Goal: Task Accomplishment & Management: Complete application form

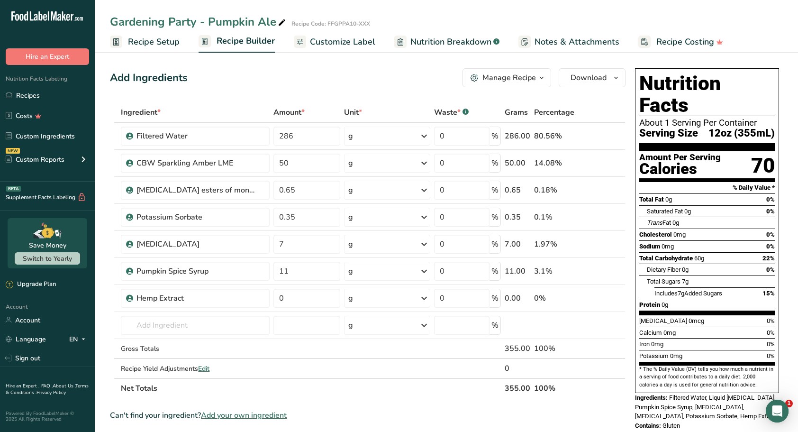
click at [33, 90] on link "Recipes" at bounding box center [47, 95] width 95 height 18
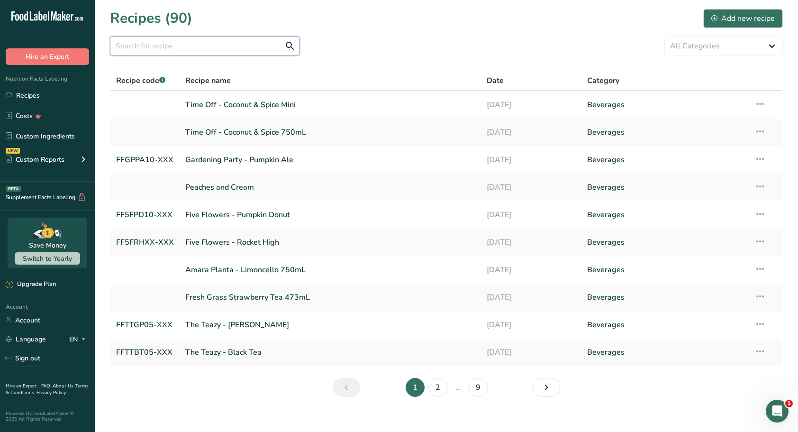
click at [201, 43] on input "text" at bounding box center [205, 45] width 190 height 19
type input "f"
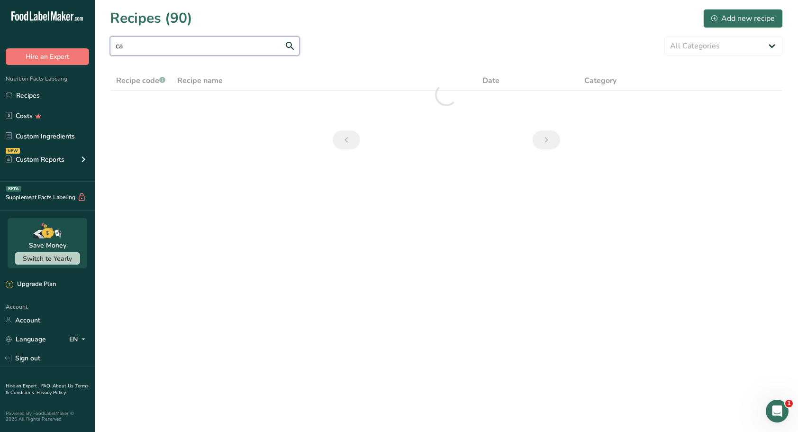
type input "c"
type input "j"
click at [530, 34] on section "Recipes (90) Add new recipe All Categories Baked Goods Beverages Confectionery …" at bounding box center [446, 82] width 703 height 164
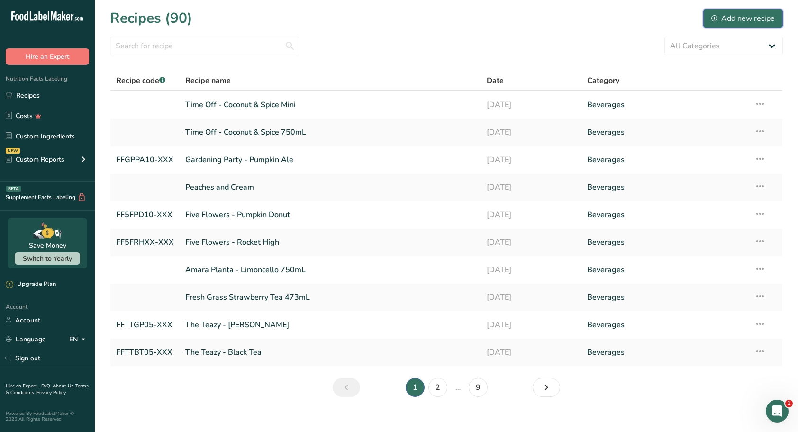
click at [727, 18] on div "Add new recipe" at bounding box center [743, 18] width 64 height 11
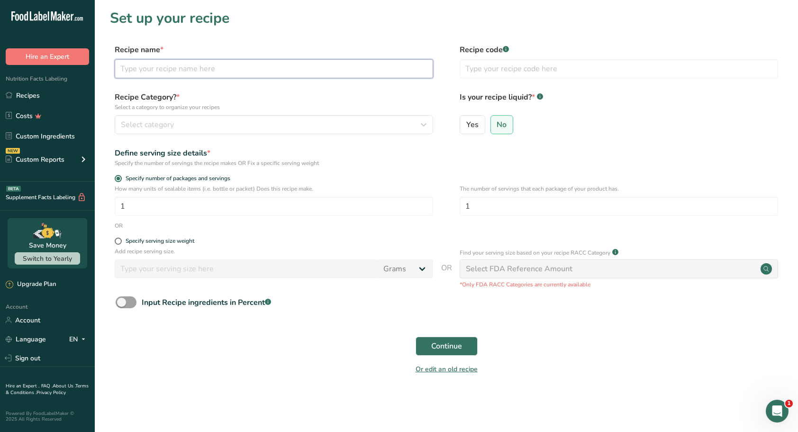
click at [246, 73] on input "text" at bounding box center [274, 68] width 319 height 19
type input "Five Flowers - Carolina Jingle"
type input "FF5FCJ10-XXX"
click at [470, 128] on span "Yes" at bounding box center [472, 124] width 12 height 9
click at [466, 128] on input "Yes" at bounding box center [463, 124] width 6 height 6
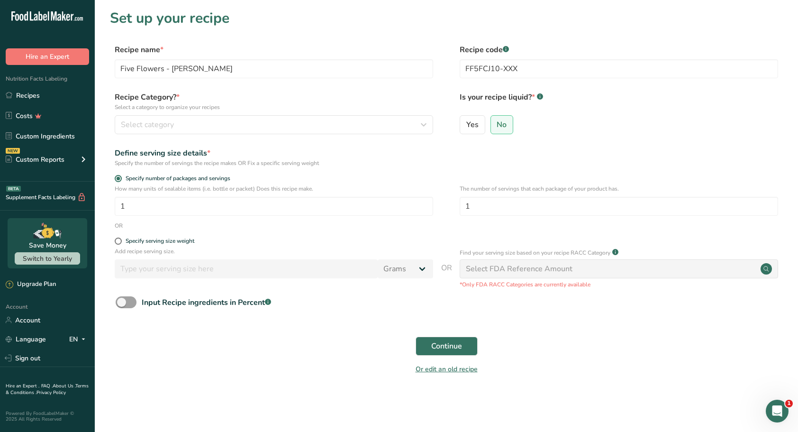
radio input "true"
radio input "false"
select select "22"
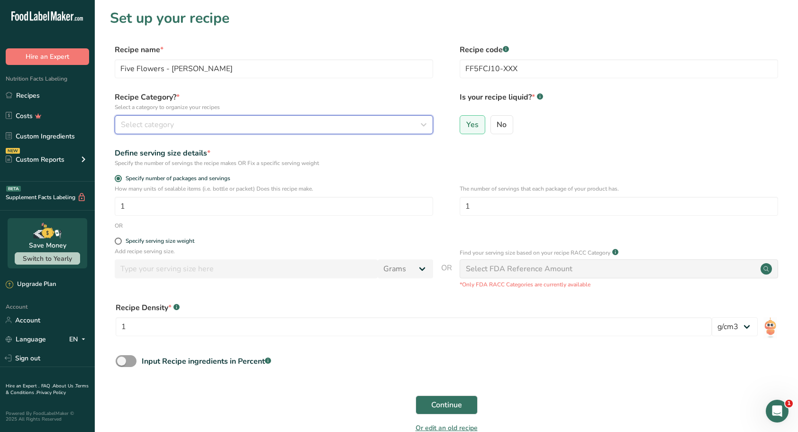
click at [147, 126] on span "Select category" at bounding box center [147, 124] width 53 height 11
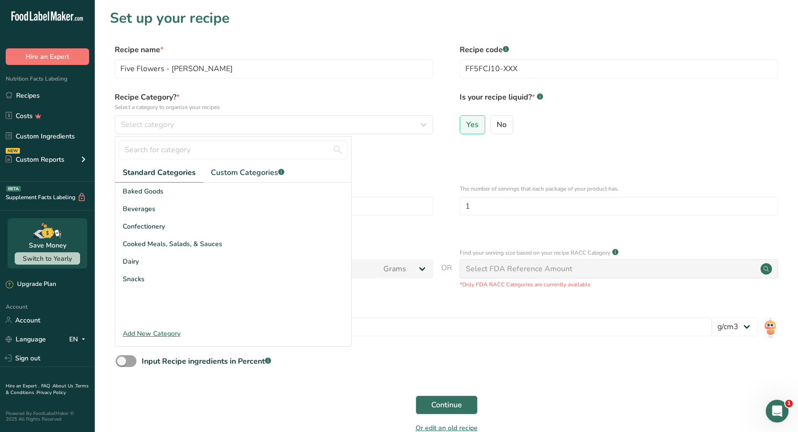
click at [161, 211] on div "Beverages" at bounding box center [233, 209] width 236 height 18
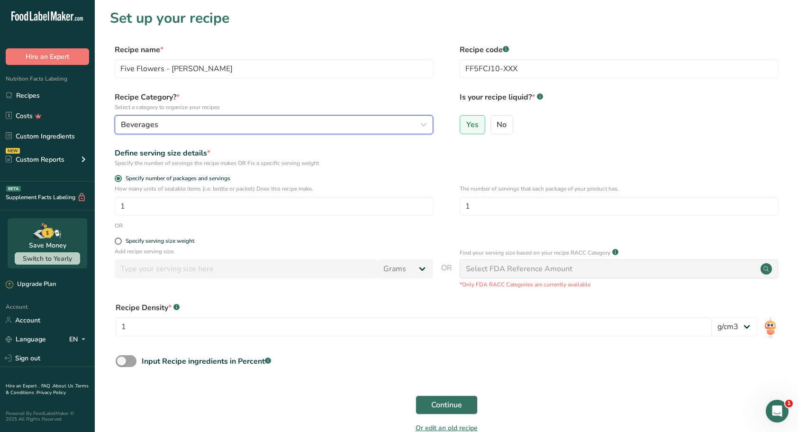
click at [201, 127] on div "Beverages" at bounding box center [271, 124] width 301 height 11
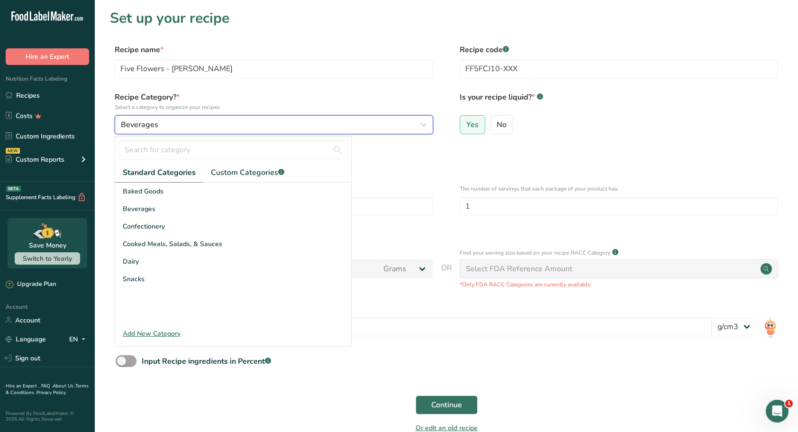
click at [201, 127] on div "Beverages" at bounding box center [271, 124] width 301 height 11
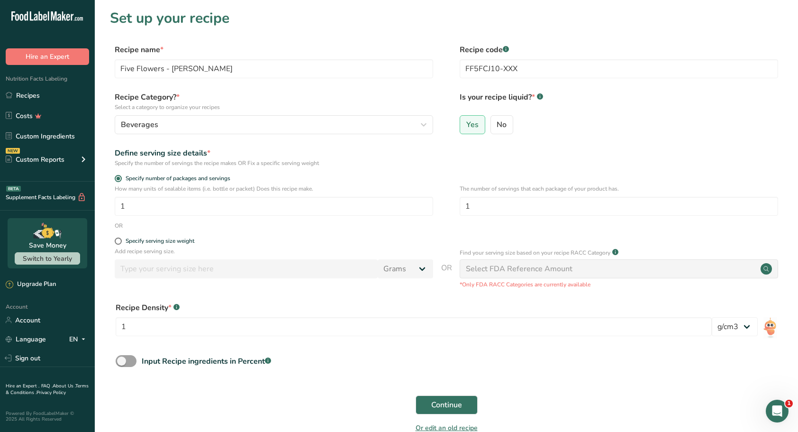
click at [119, 241] on span at bounding box center [118, 240] width 7 height 7
click at [119, 241] on input "Specify serving size weight" at bounding box center [118, 241] width 6 height 6
radio input "true"
radio input "false"
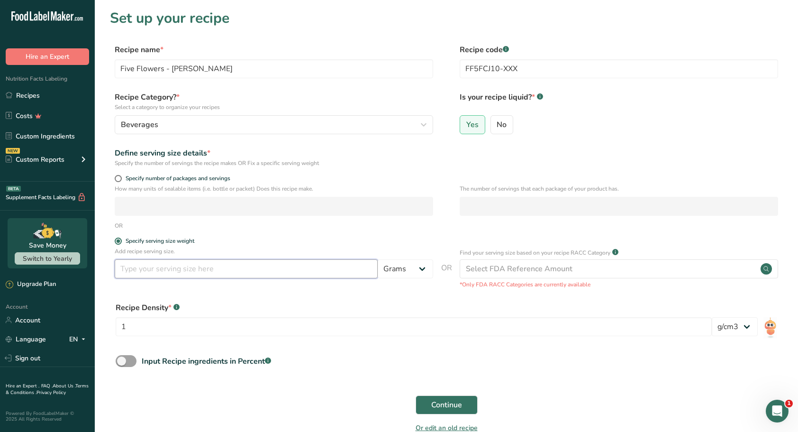
click at [166, 272] on input "number" at bounding box center [246, 268] width 263 height 19
type input "12"
click at [426, 271] on select "Grams kg mg mcg lb oz l mL fl oz tbsp tsp cup qt gallon" at bounding box center [405, 268] width 55 height 19
select select "18"
click at [378, 259] on select "Grams kg mg mcg lb oz l mL fl oz tbsp tsp cup qt gallon" at bounding box center [405, 268] width 55 height 19
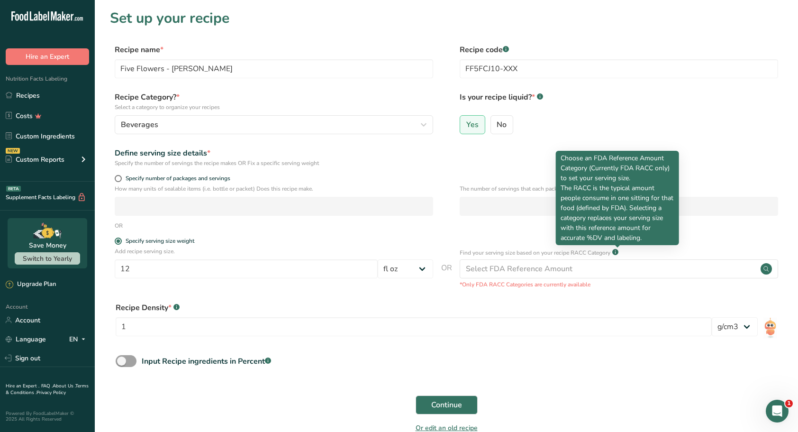
click at [355, 289] on div "Add recipe serving size. 12 Grams kg mg mcg lb oz l mL fl oz tbsp tsp cup qt ga…" at bounding box center [446, 268] width 673 height 42
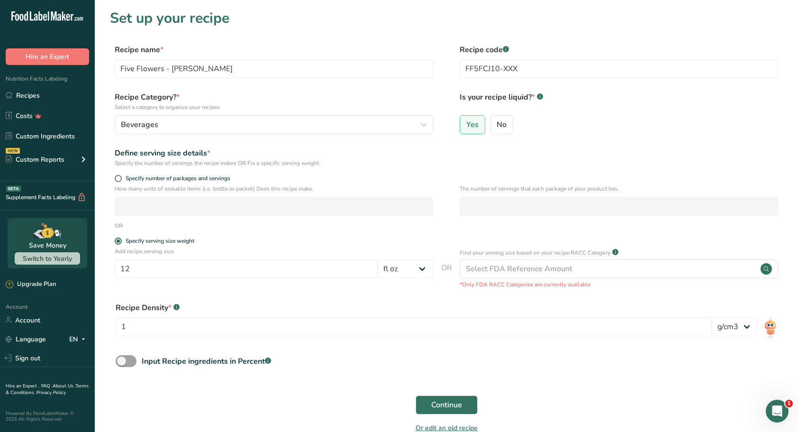
click at [502, 267] on div "Select FDA Reference Amount" at bounding box center [519, 268] width 107 height 11
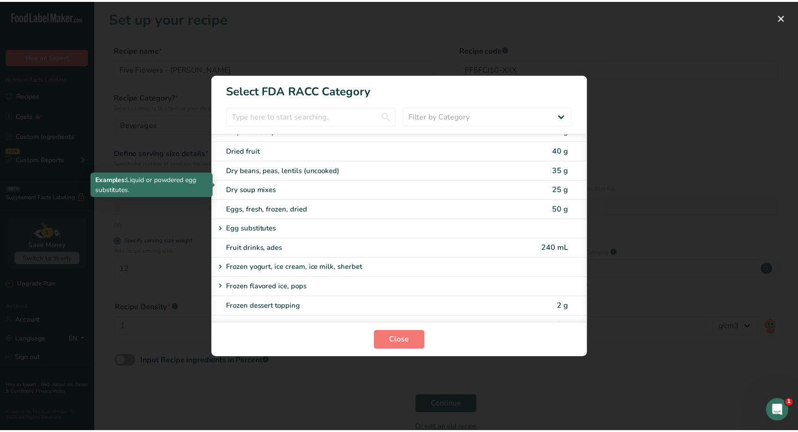
scroll to position [758, 0]
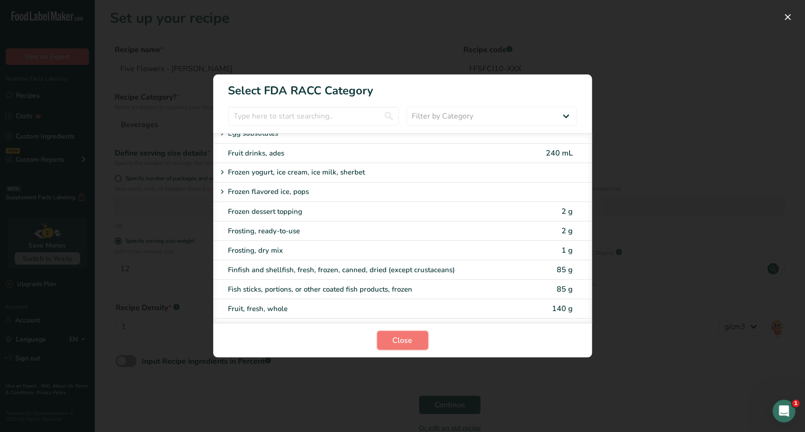
click at [411, 339] on span "Close" at bounding box center [403, 340] width 20 height 11
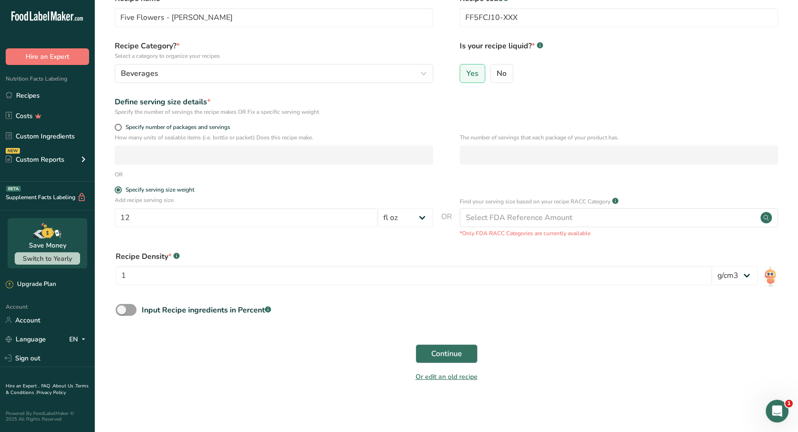
scroll to position [52, 0]
click at [448, 352] on span "Continue" at bounding box center [446, 352] width 31 height 11
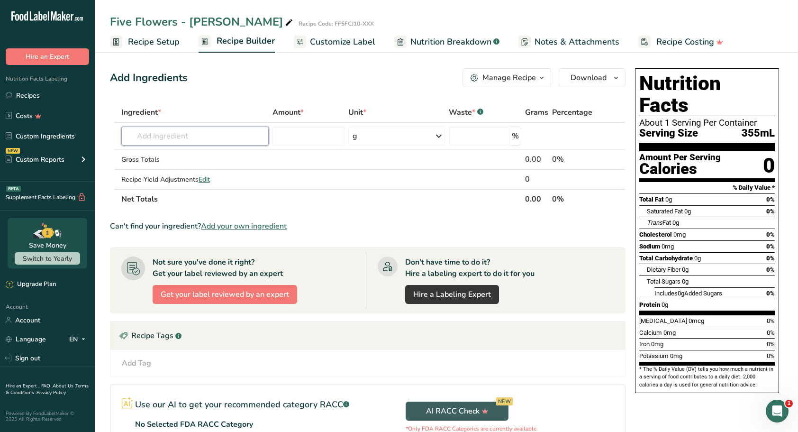
click at [172, 141] on input "text" at bounding box center [194, 136] width 147 height 19
type input "filtered"
click at [171, 157] on p "Filtered Water" at bounding box center [155, 155] width 52 height 10
type input "Filtered Water"
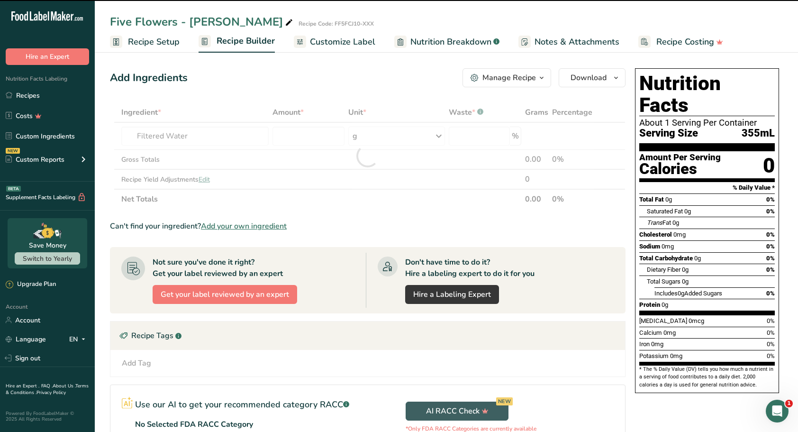
type input "0"
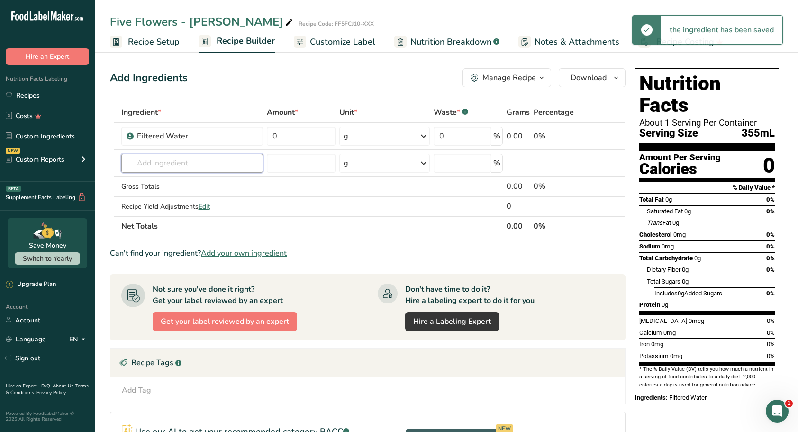
click at [170, 165] on input "text" at bounding box center [192, 163] width 142 height 19
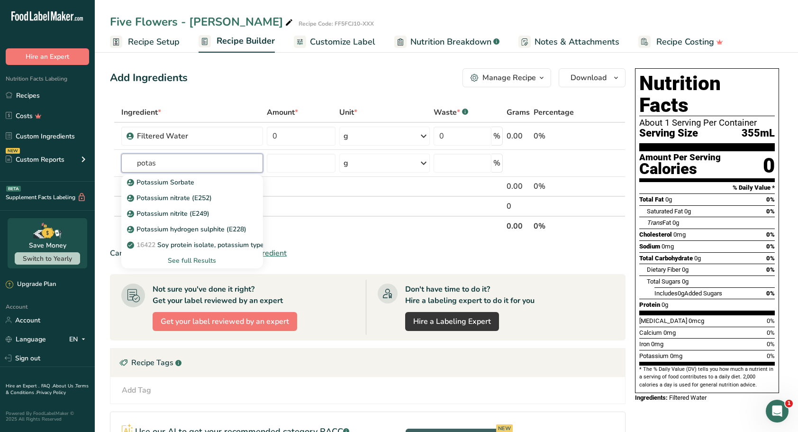
type input "potas"
click at [173, 178] on p "Potassium Sorbate" at bounding box center [161, 182] width 65 height 10
type input "Potassium Sorbate"
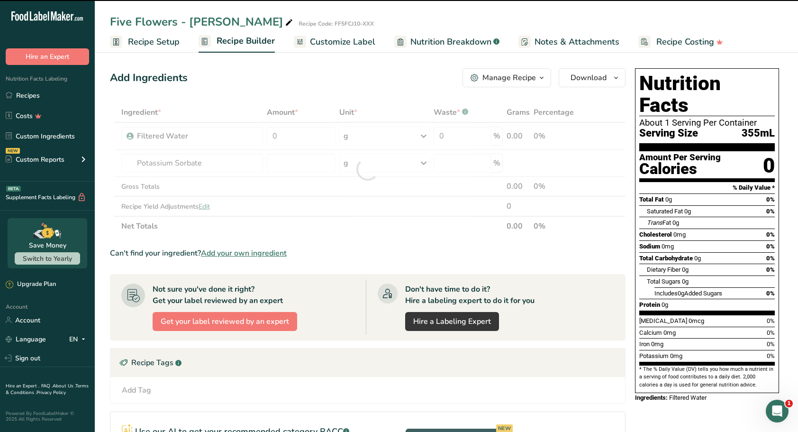
type input "0"
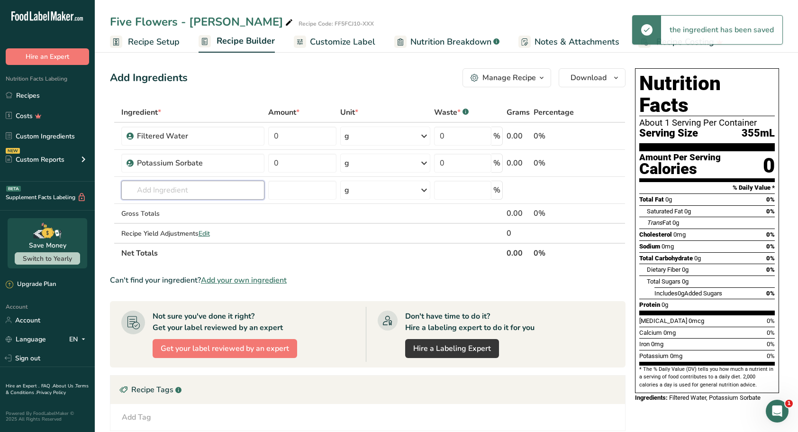
click at [165, 188] on input "text" at bounding box center [192, 190] width 143 height 19
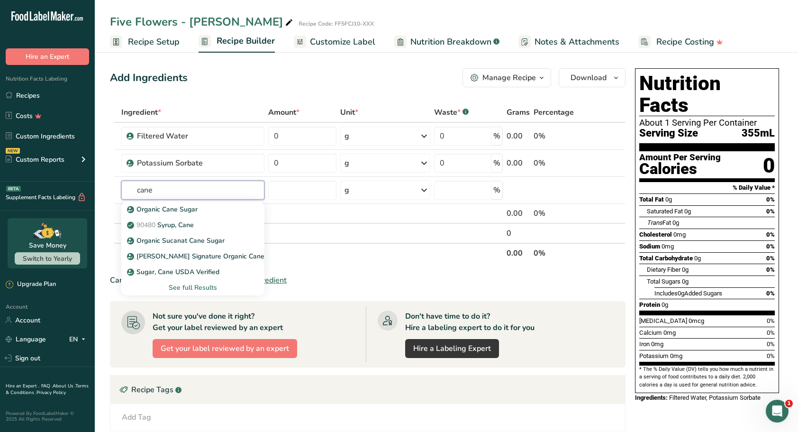
type input "cane"
click at [165, 205] on p "Organic Cane Sugar" at bounding box center [163, 209] width 69 height 10
type input "Organic Cane Sugar"
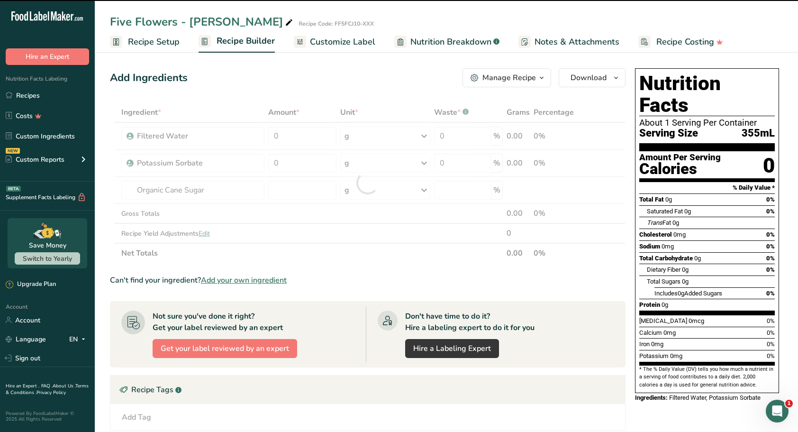
type input "0"
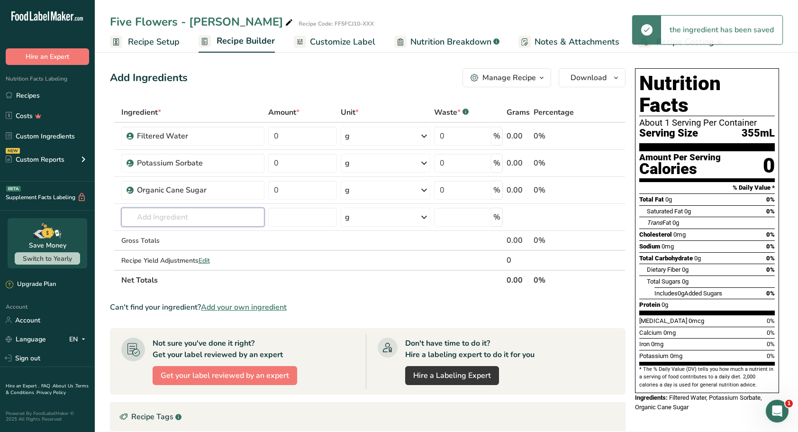
click at [155, 219] on input "text" at bounding box center [193, 217] width 144 height 19
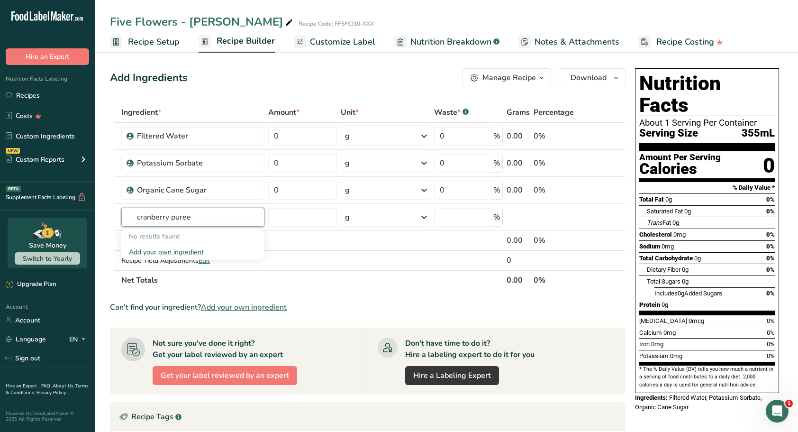
type input "cranberry puree"
click at [164, 219] on input "text" at bounding box center [193, 217] width 144 height 19
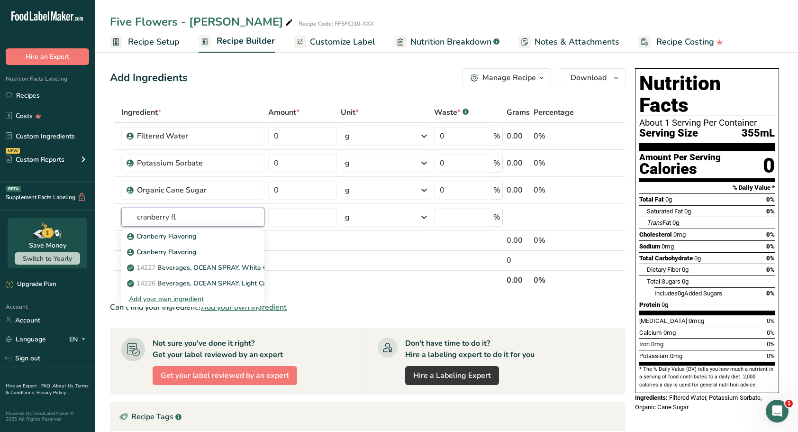
type input "cranberry fl"
click at [174, 237] on p "Cranberry Flavoring" at bounding box center [162, 236] width 67 height 10
type input "Cranberry Flavoring"
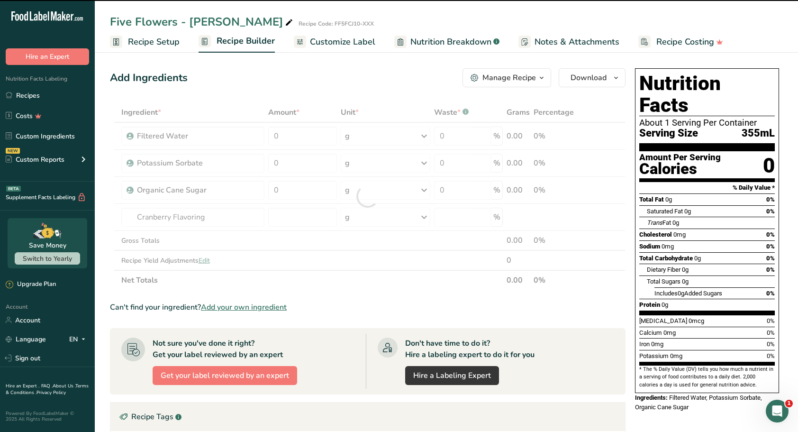
type input "0"
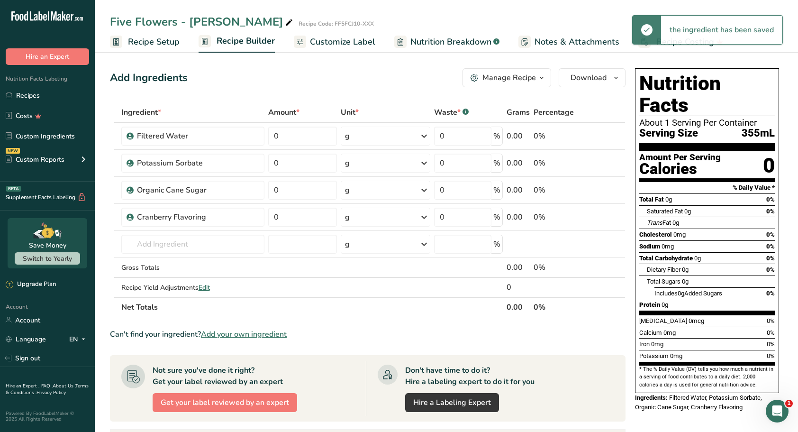
click at [591, 217] on icon at bounding box center [590, 217] width 7 height 10
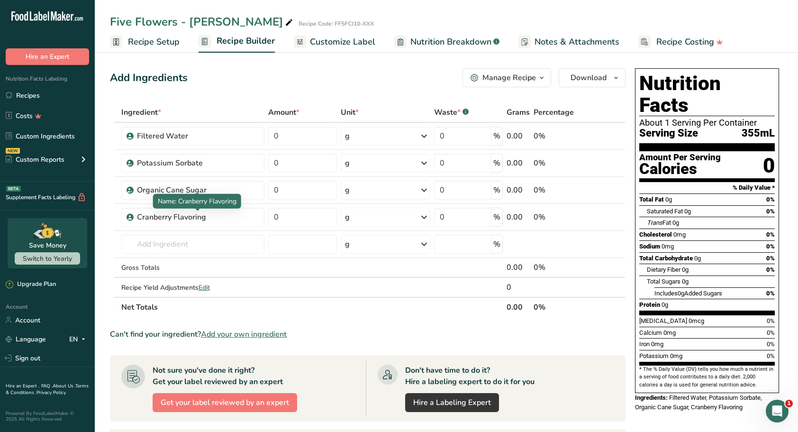
click at [206, 217] on div "Cranberry Flavoring" at bounding box center [196, 216] width 118 height 11
click at [605, 217] on icon at bounding box center [605, 217] width 7 height 10
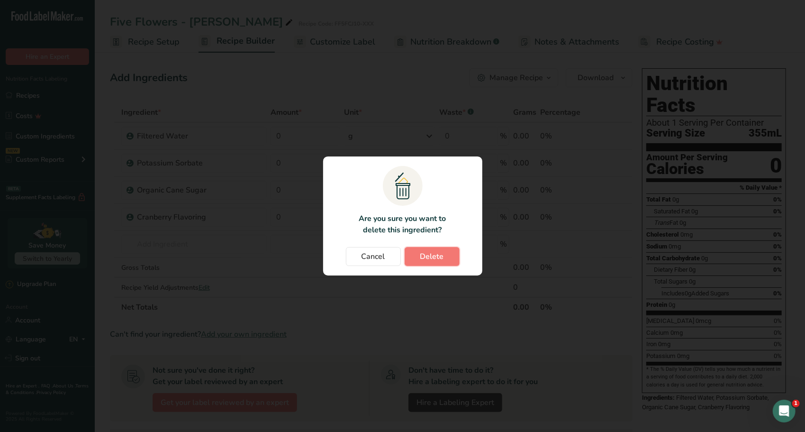
click at [453, 260] on button "Delete" at bounding box center [432, 256] width 55 height 19
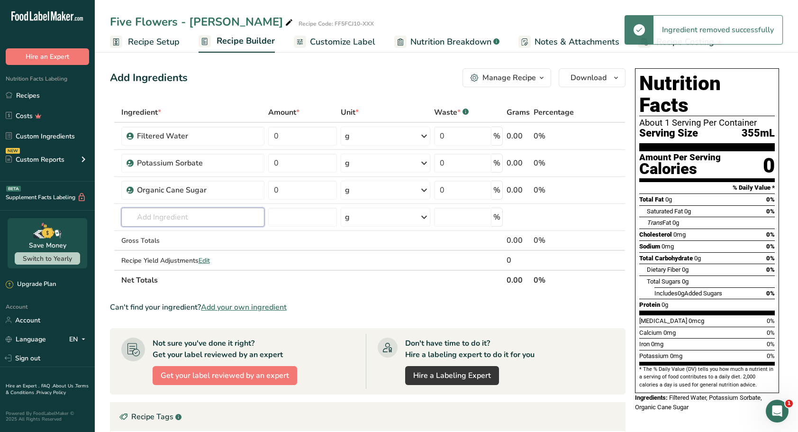
click at [158, 220] on input "text" at bounding box center [193, 217] width 144 height 19
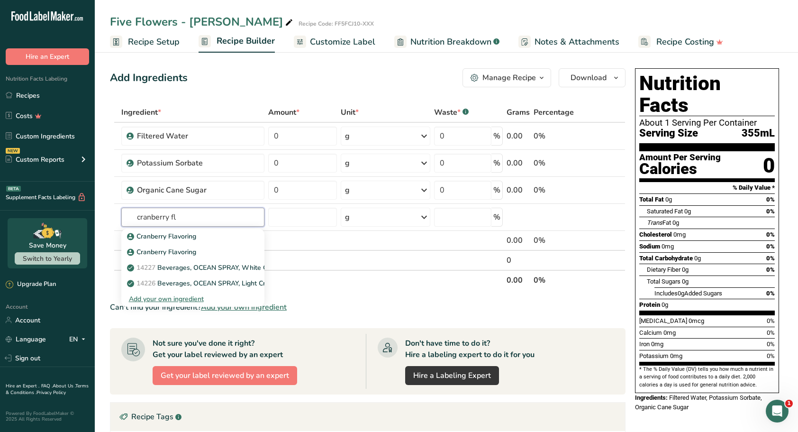
type input "cranberry fl"
click at [171, 252] on p "Cranberry Flavoring" at bounding box center [162, 252] width 67 height 10
type input "Cranberry Flavoring"
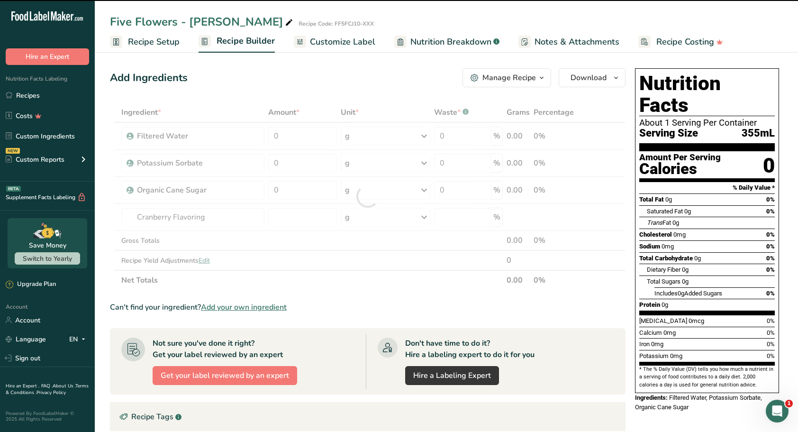
type input "0"
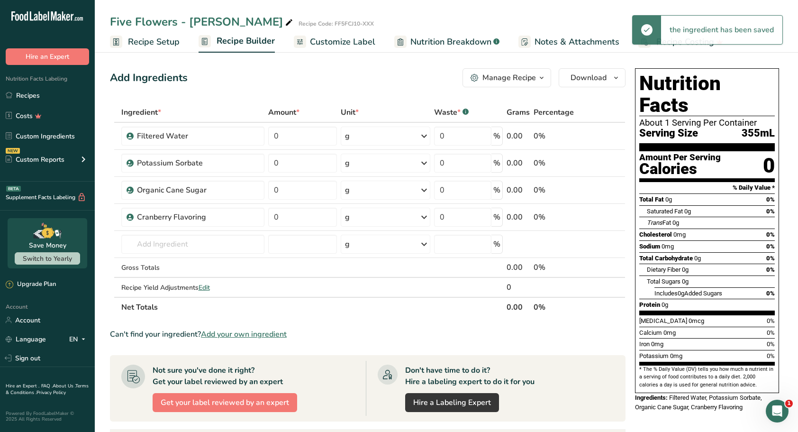
click at [592, 219] on icon at bounding box center [590, 217] width 7 height 10
click at [185, 246] on input "text" at bounding box center [193, 244] width 144 height 19
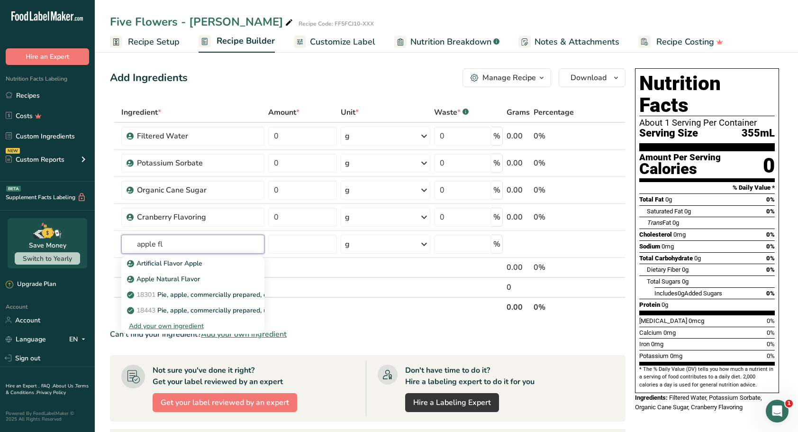
type input "apple fl"
click at [175, 280] on p "Apple Natural Flavor" at bounding box center [164, 279] width 71 height 10
type input "Apple Natural Flavor"
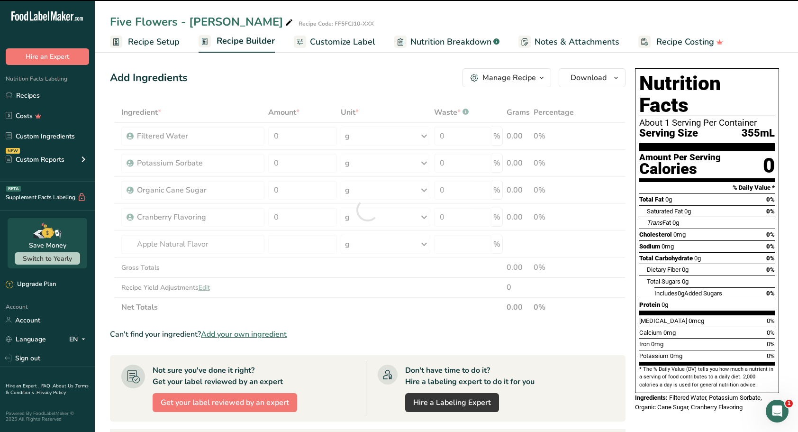
type input "0"
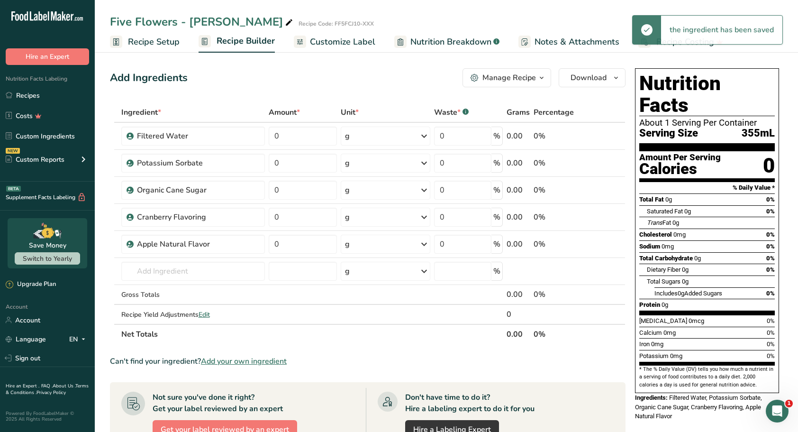
click at [589, 244] on link "i" at bounding box center [590, 244] width 12 height 12
click at [198, 273] on input "text" at bounding box center [193, 271] width 144 height 19
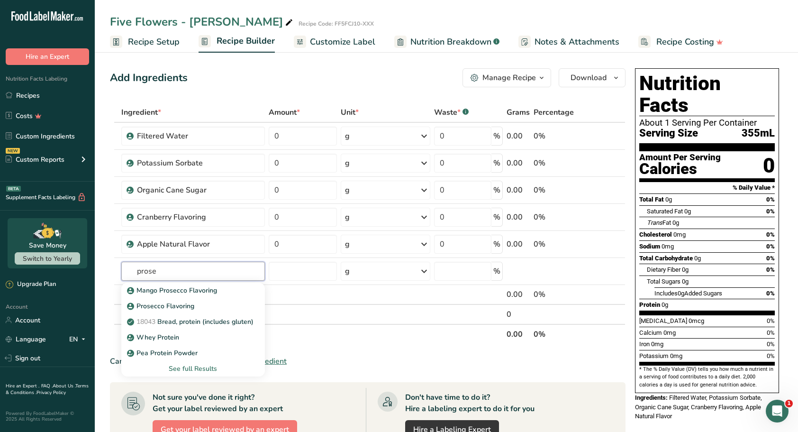
type input "prose"
click at [193, 307] on div "Prosecco Flavoring" at bounding box center [185, 306] width 113 height 10
type input "Prosecco Flavoring"
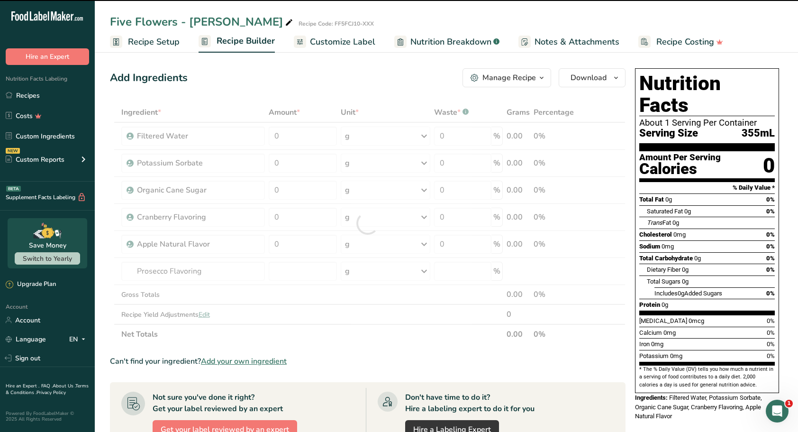
type input "0"
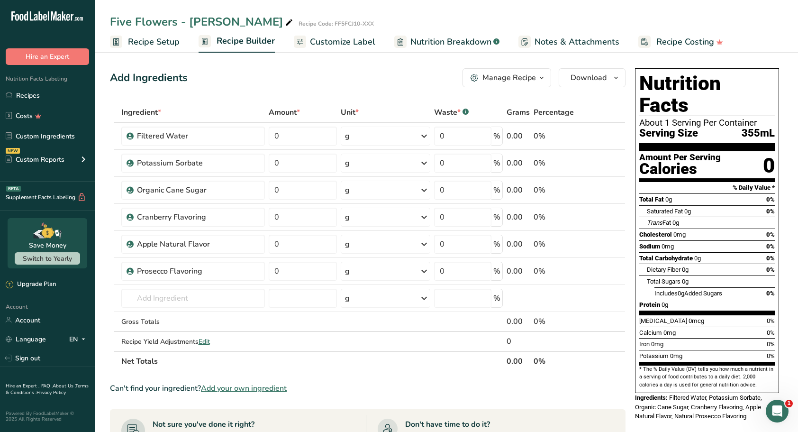
click at [591, 271] on icon at bounding box center [590, 271] width 7 height 10
click at [203, 302] on input "text" at bounding box center [193, 298] width 144 height 19
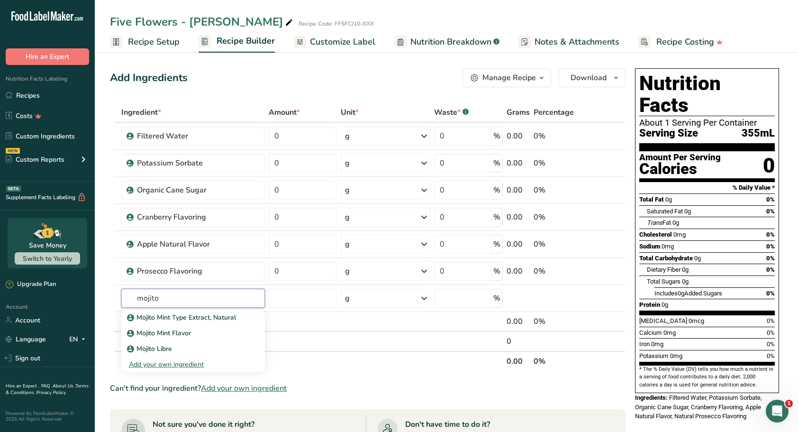
type input "mojito"
click at [195, 328] on div "Mojito Mint Flavor" at bounding box center [185, 333] width 113 height 10
type input "Mojito Mint Flavor"
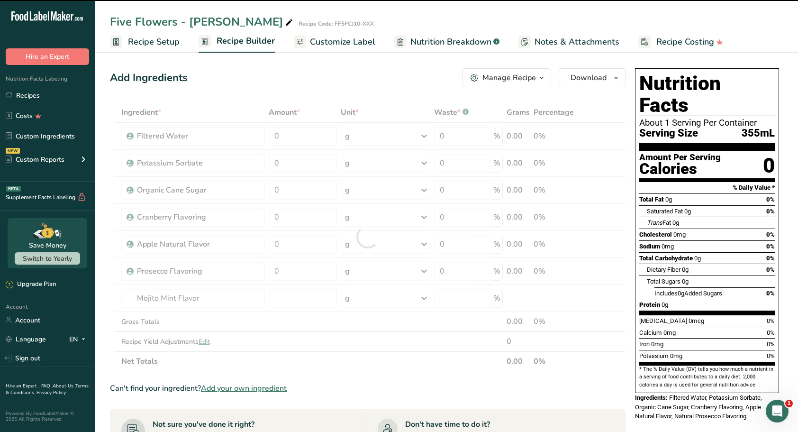
type input "0"
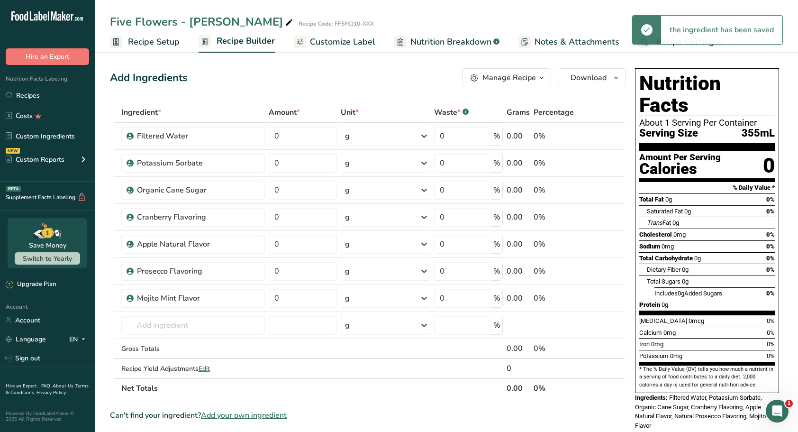
click at [587, 296] on span at bounding box center [589, 297] width 11 height 11
click at [594, 273] on span at bounding box center [589, 270] width 11 height 11
click at [592, 215] on icon at bounding box center [590, 217] width 7 height 10
click at [592, 244] on link "i" at bounding box center [590, 244] width 12 height 12
click at [607, 242] on icon at bounding box center [605, 244] width 7 height 10
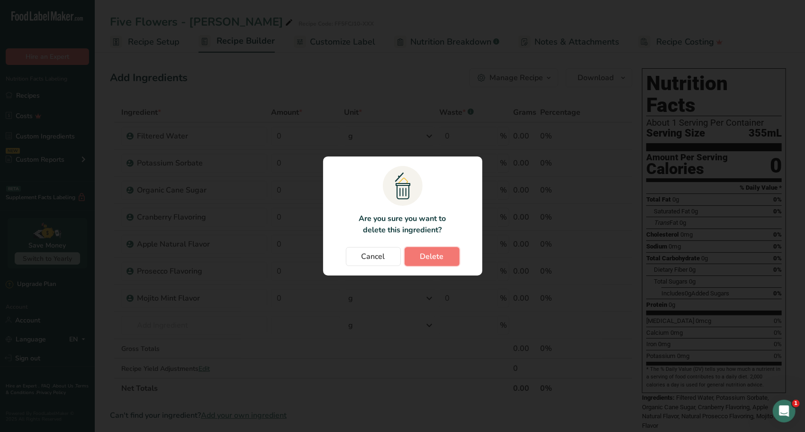
click at [440, 255] on span "Delete" at bounding box center [432, 256] width 24 height 11
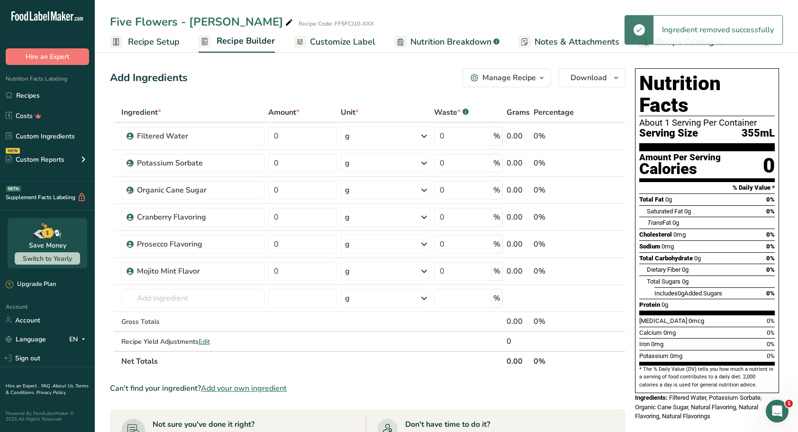
click at [588, 244] on icon at bounding box center [590, 244] width 7 height 10
click at [589, 270] on icon at bounding box center [590, 271] width 7 height 10
click at [197, 295] on input "text" at bounding box center [193, 298] width 144 height 19
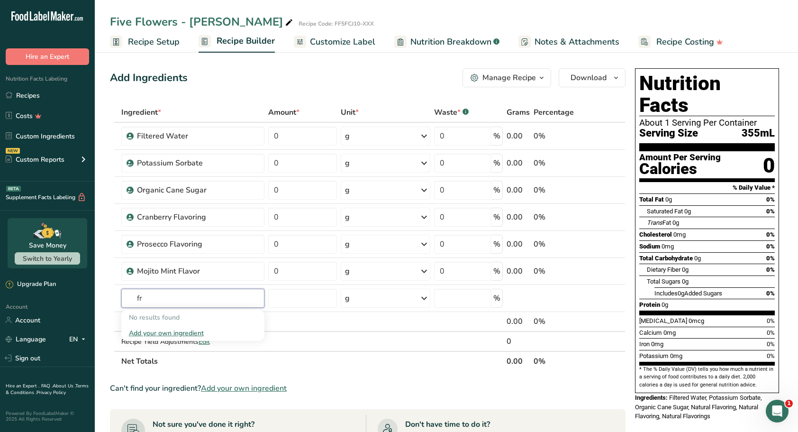
type input "f"
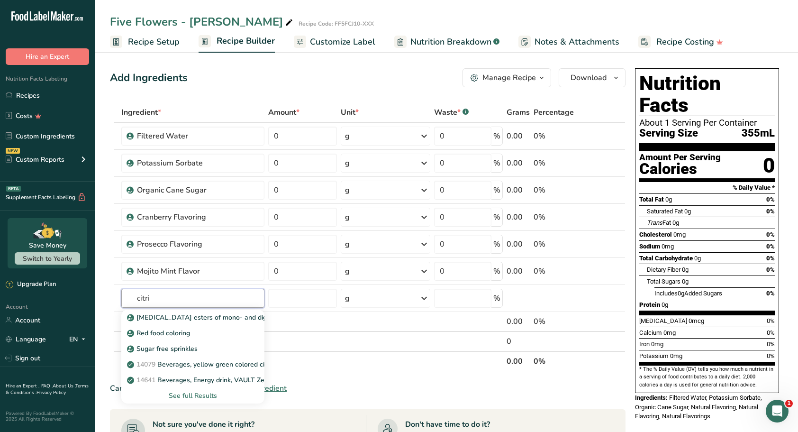
type input "citri"
click at [184, 312] on p "Citric acid esters of mono- and diglycerides of fatty acids (E472c)" at bounding box center [245, 317] width 232 height 10
type input "Citric acid esters of mono- and diglycerides of fatty acids (E472c)"
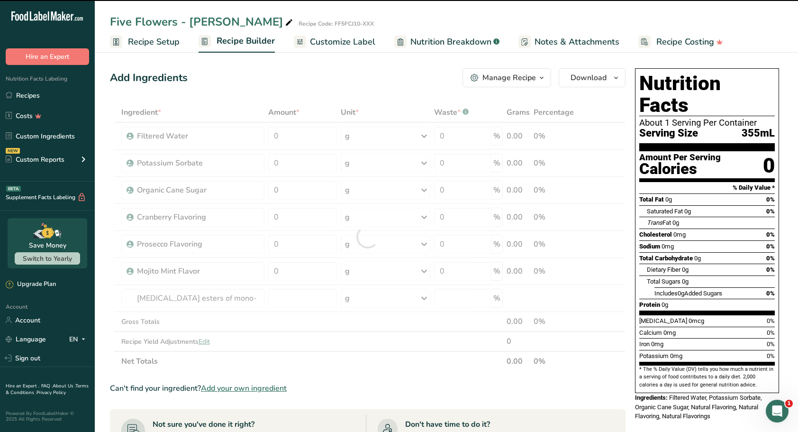
type input "0"
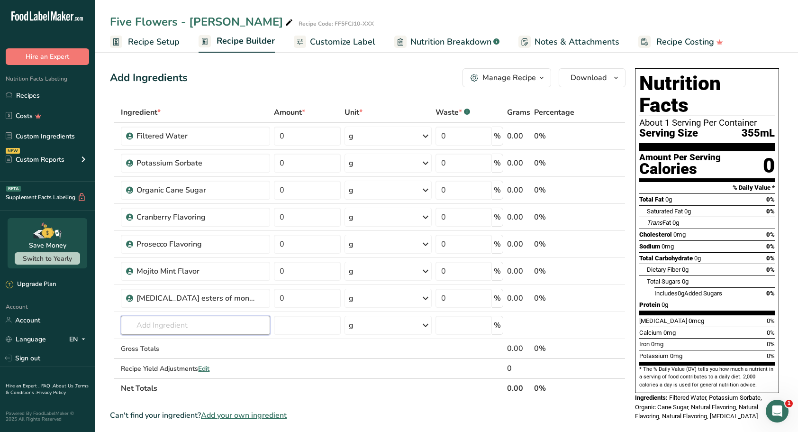
click at [166, 328] on input "text" at bounding box center [195, 325] width 149 height 19
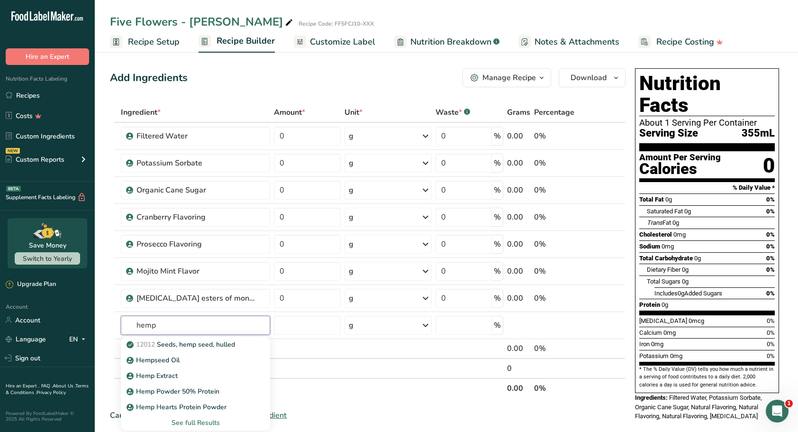
type input "hemp"
click at [174, 376] on p "Hemp Extract" at bounding box center [152, 376] width 49 height 10
type input "Hemp Extract"
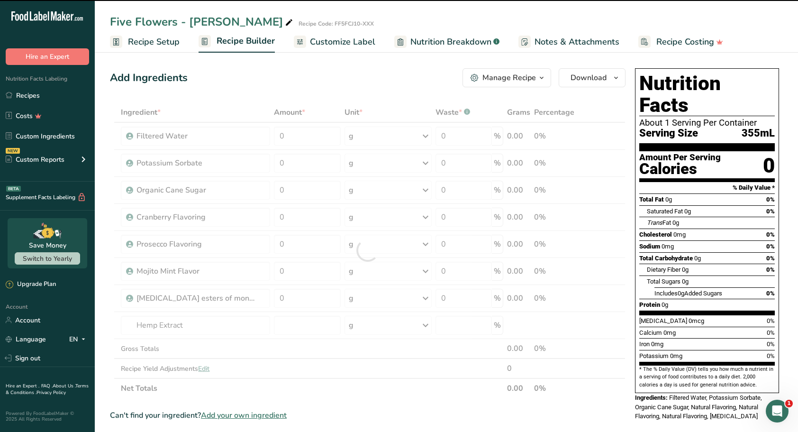
type input "0"
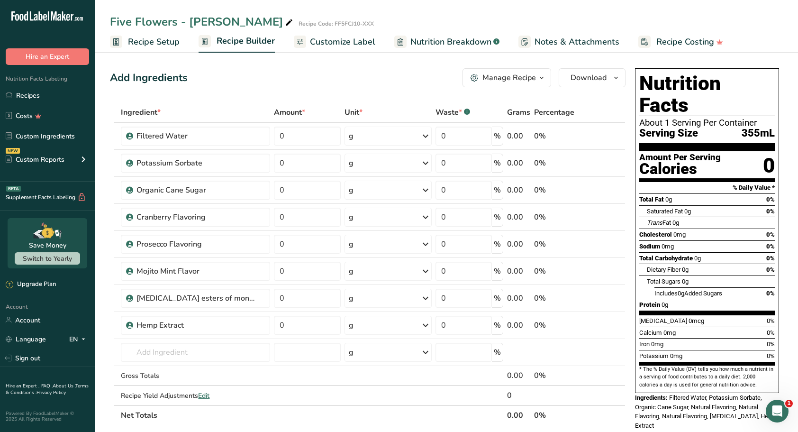
scroll to position [47, 0]
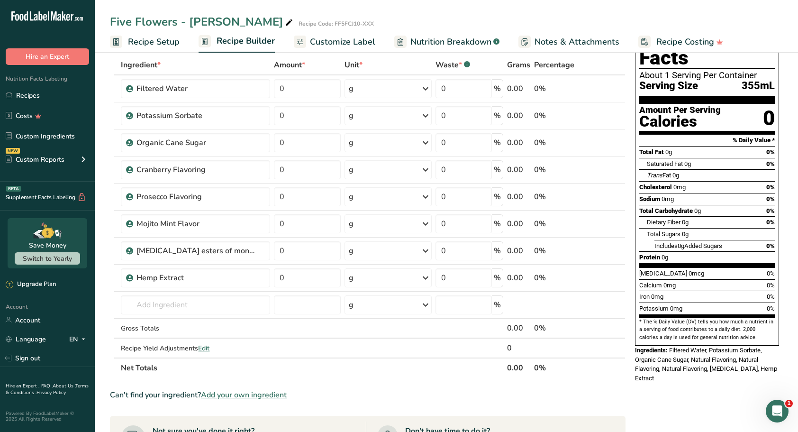
click at [240, 396] on span "Add your own ingredient" at bounding box center [244, 394] width 86 height 11
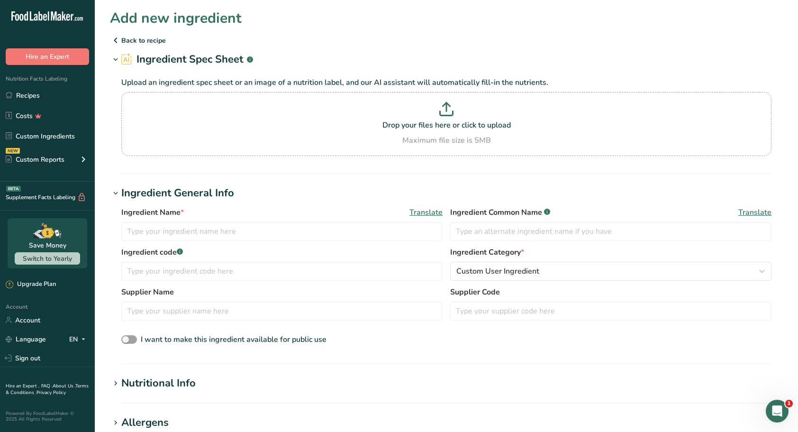
click at [415, 114] on p at bounding box center [447, 111] width 646 height 18
click at [415, 114] on input "Drop your files here or click to upload Maximum file size is 5MB" at bounding box center [446, 124] width 650 height 64
type input "C:\fakepath\ApexLabel.pdf"
click at [440, 116] on p at bounding box center [447, 111] width 646 height 18
click at [440, 116] on input "Drop your files here or click to upload Maximum file size is 5MB" at bounding box center [446, 124] width 650 height 64
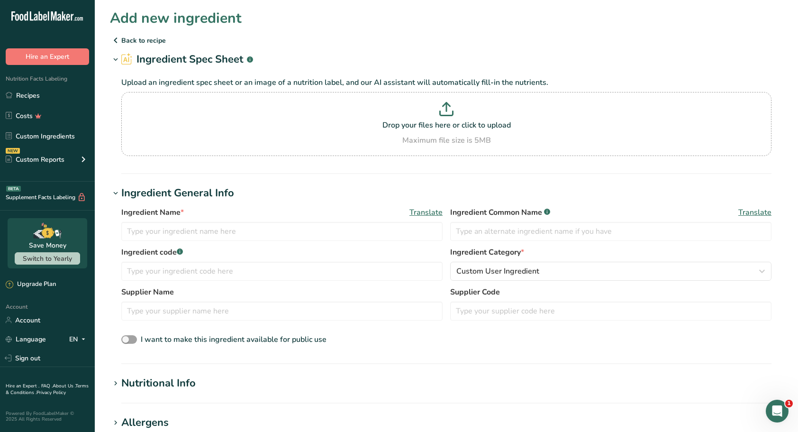
type input "C:\fakepath\Apex - Green Apple Nutritional Information.pdf"
click at [438, 113] on p at bounding box center [447, 111] width 646 height 18
click at [438, 113] on input "Drop your files here or click to upload Maximum file size is 5MB" at bounding box center [446, 124] width 650 height 64
type input "C:\fakepath\Apex - Green Apple Nutritional Information.pdf"
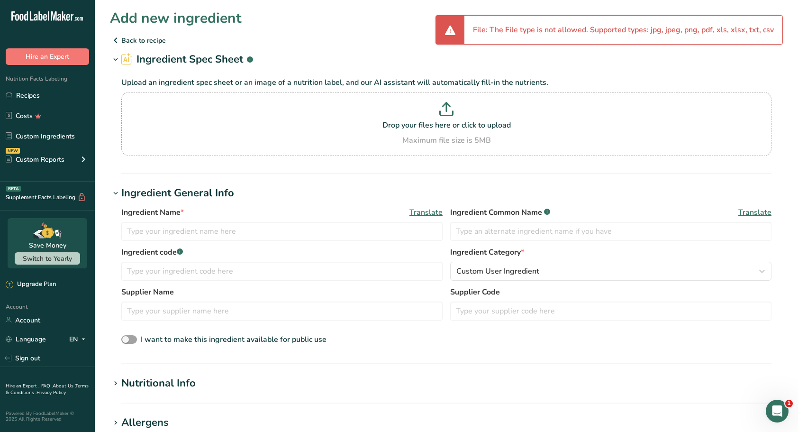
click at [27, 93] on link "Recipes" at bounding box center [47, 95] width 95 height 18
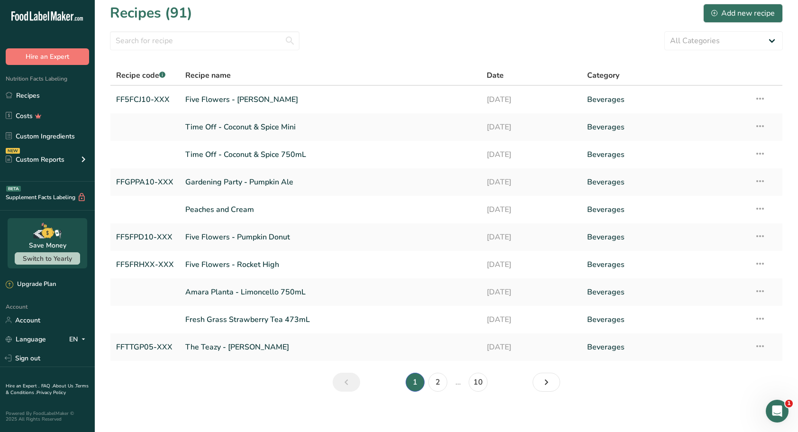
scroll to position [10, 0]
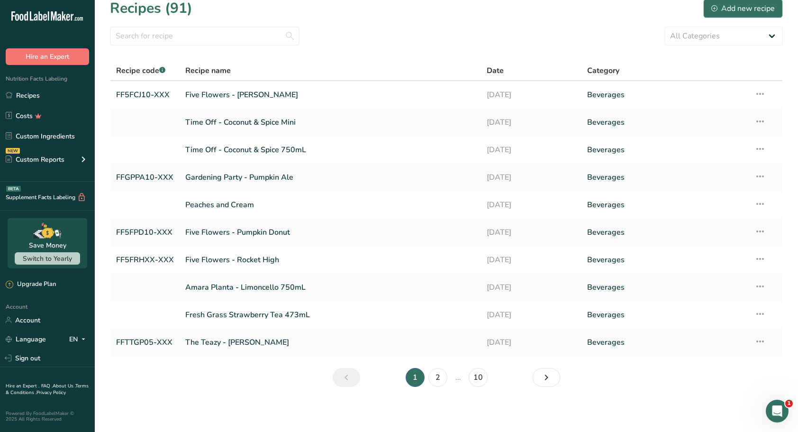
click at [24, 350] on link "Sign out" at bounding box center [47, 358] width 95 height 17
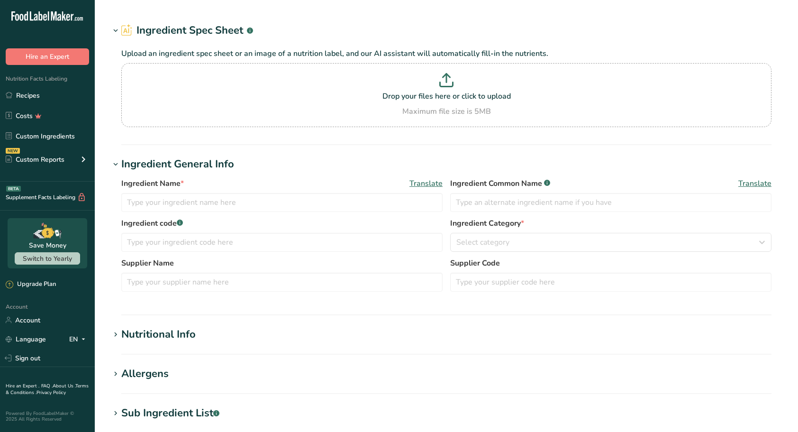
type input "Cranberry Flavoring"
type input "Sovereign Flavors"
type input "SF-13067.1"
type input "Cranberry Flavoring"
type input "Silver Cloud"
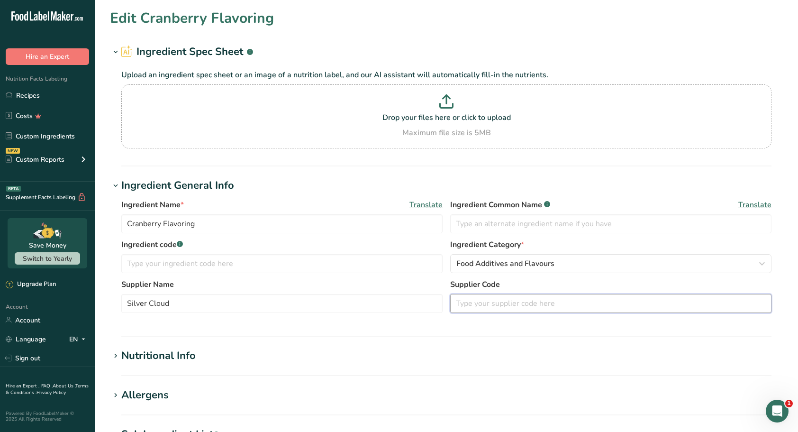
click at [489, 305] on input "text" at bounding box center [610, 303] width 321 height 19
type input "088BEV"
click at [490, 324] on section "Ingredient General Info Ingredient Name * Translate Cranberry Flavoring Ingredi…" at bounding box center [446, 257] width 673 height 159
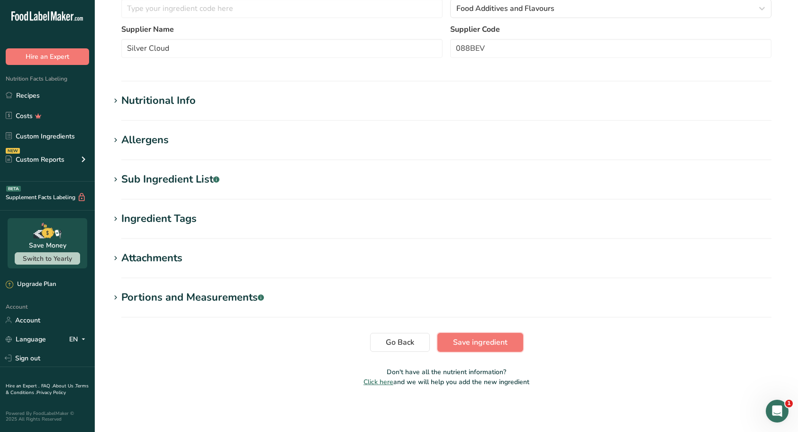
click at [489, 337] on span "Save ingredient" at bounding box center [480, 342] width 55 height 11
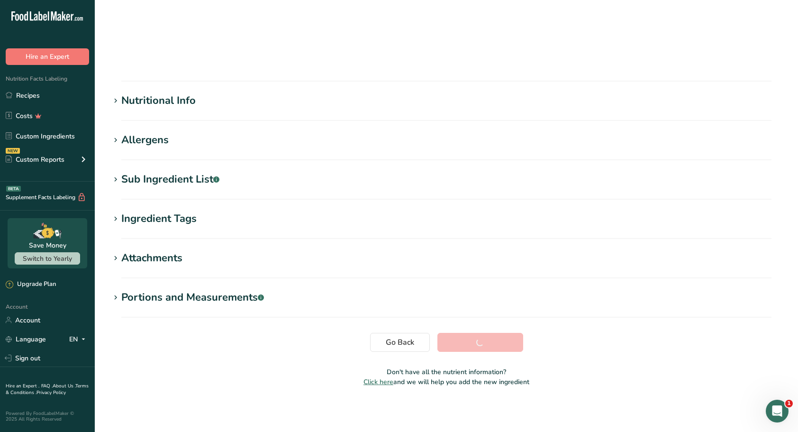
scroll to position [30, 0]
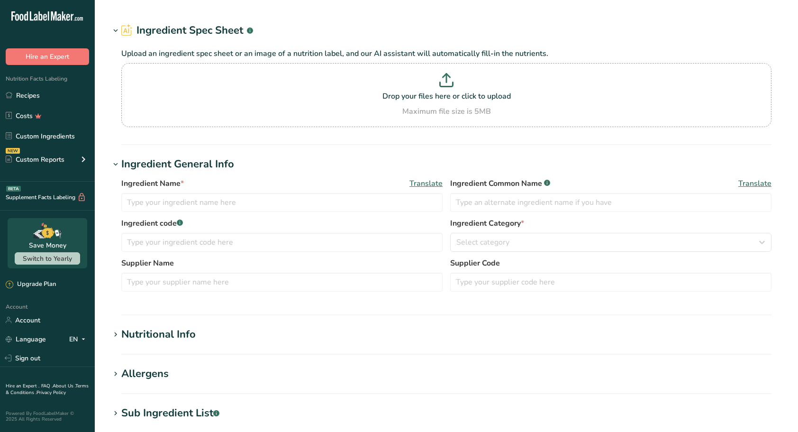
type input "Apple Natural Flavor"
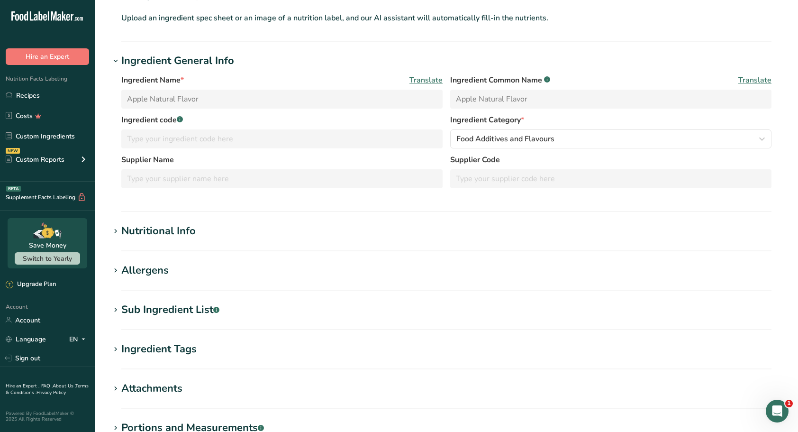
scroll to position [142, 0]
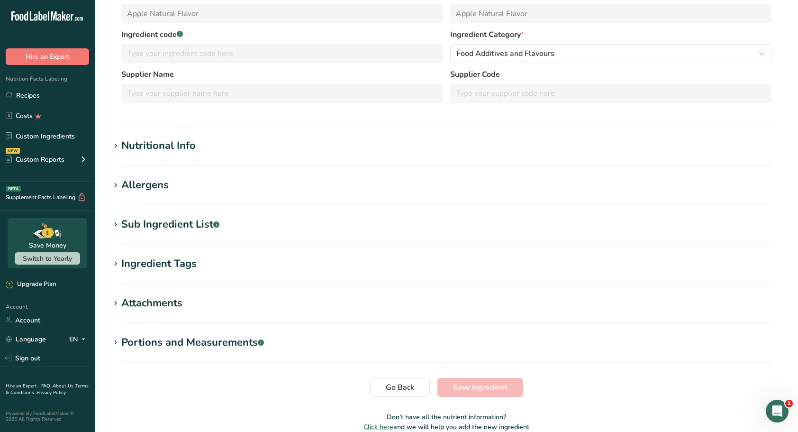
click at [118, 147] on icon at bounding box center [115, 145] width 9 height 13
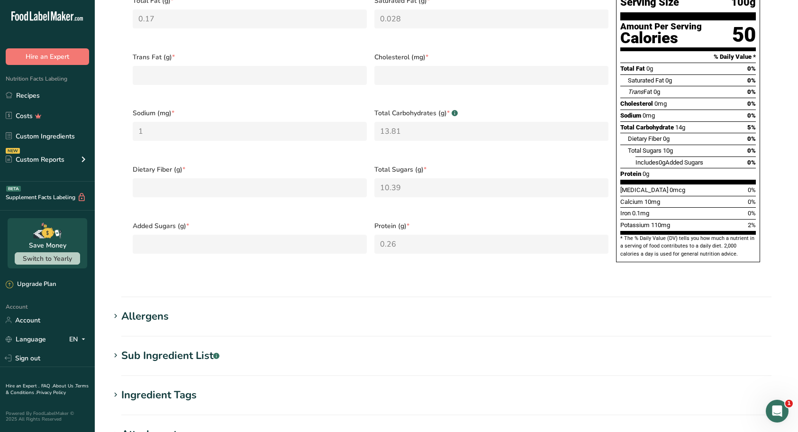
scroll to position [563, 0]
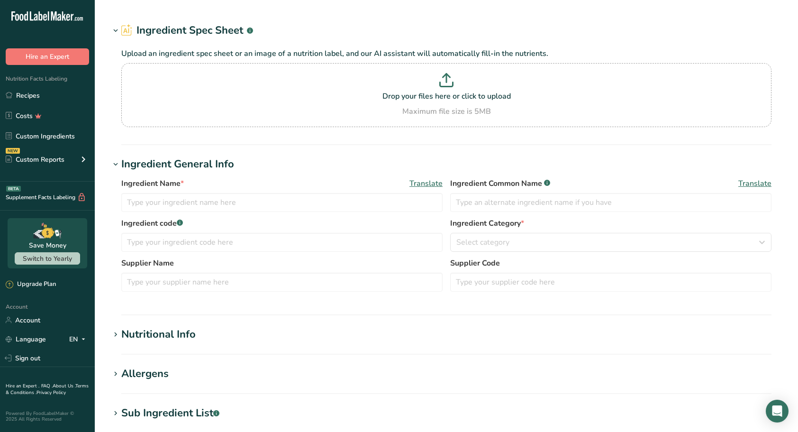
type input "Prosecco Flavoring"
type input "Natural Prosecco Flavoring"
type input "Callisons"
type input "110163"
type input "Mojito Mint Flavor"
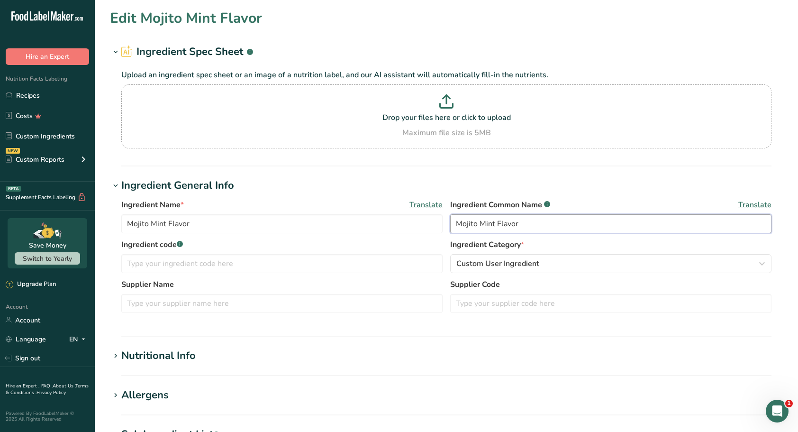
drag, startPoint x: 523, startPoint y: 225, endPoint x: 351, endPoint y: 228, distance: 172.6
click at [351, 228] on div "Ingredient Name * Translate Mojito Mint Flavor Ingredient Common Name .a-a{fill…" at bounding box center [446, 219] width 650 height 40
type input "Natural Flavorings"
click at [597, 173] on section "Edit Mojito Mint Flavor Ingredient Spec Sheet .a-a{fill:#347362;}.b-a{fill:#fff…" at bounding box center [446, 328] width 703 height 657
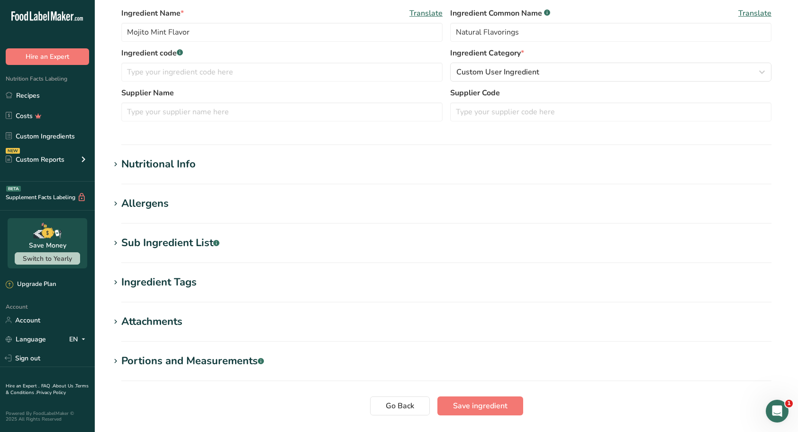
scroll to position [255, 0]
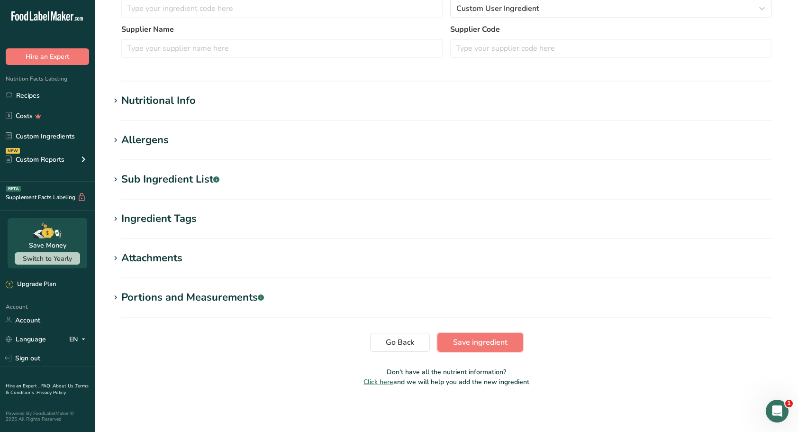
click at [488, 341] on span "Save ingredient" at bounding box center [480, 342] width 55 height 11
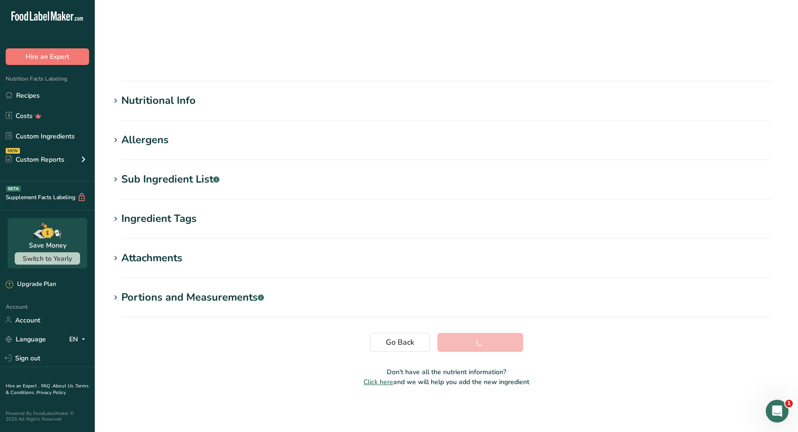
scroll to position [30, 0]
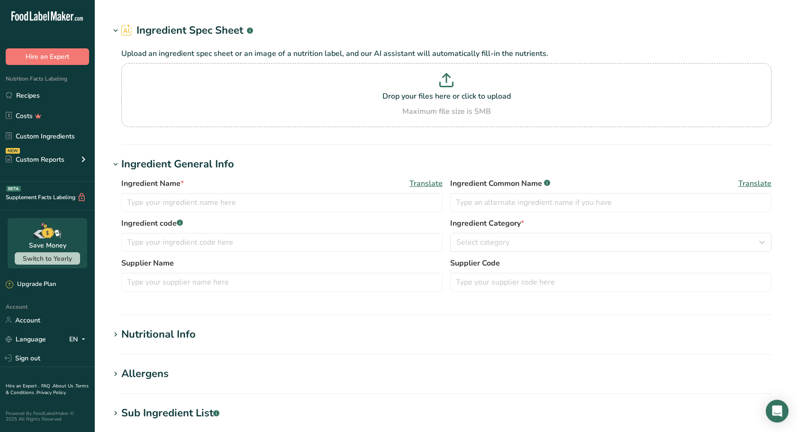
type input "Prosecco Flavoring"
type input "Natural Prosecco Flavoring"
type input "Callisons"
type input "110163"
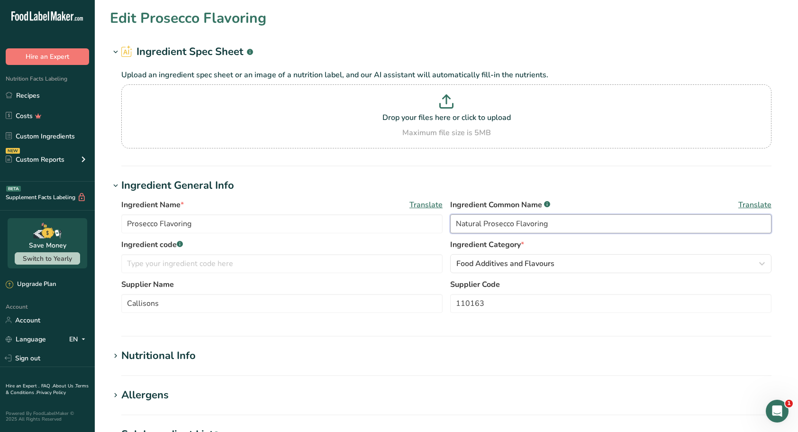
drag, startPoint x: 517, startPoint y: 224, endPoint x: 482, endPoint y: 229, distance: 35.5
click at [482, 229] on input "Natural Prosecco Flavoring" at bounding box center [610, 223] width 321 height 19
click at [556, 226] on input "Natural Flavoring" at bounding box center [610, 223] width 321 height 19
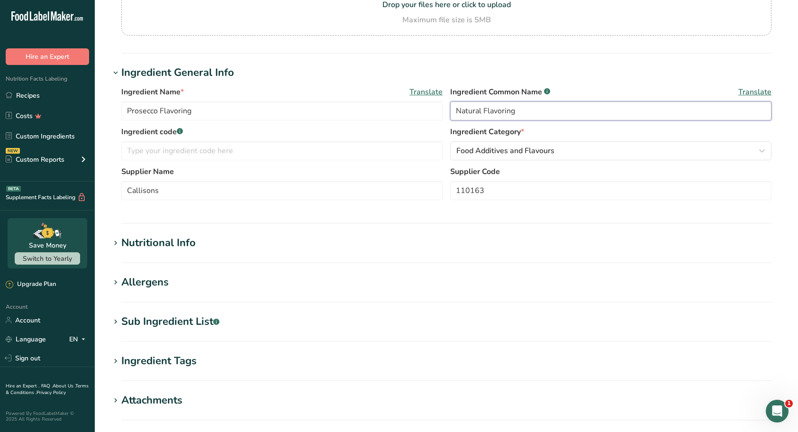
scroll to position [255, 0]
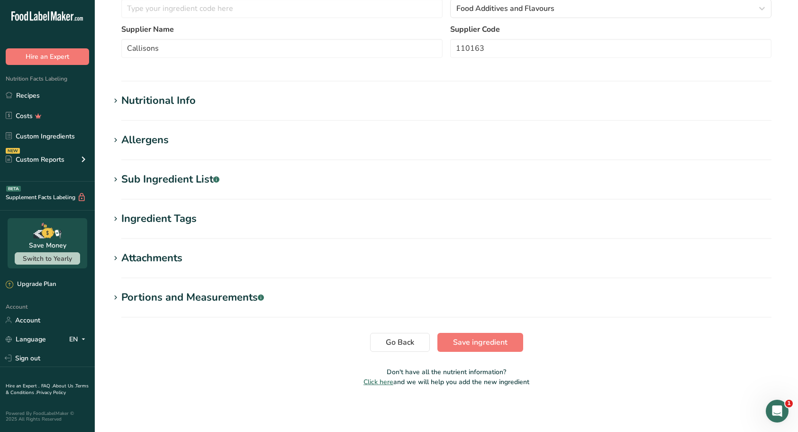
type input "Natural Flavoring"
click at [493, 337] on span "Save ingredient" at bounding box center [480, 342] width 55 height 11
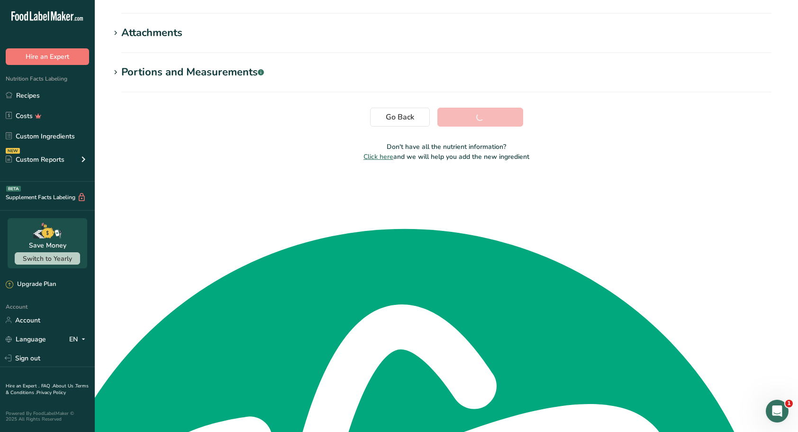
scroll to position [30, 0]
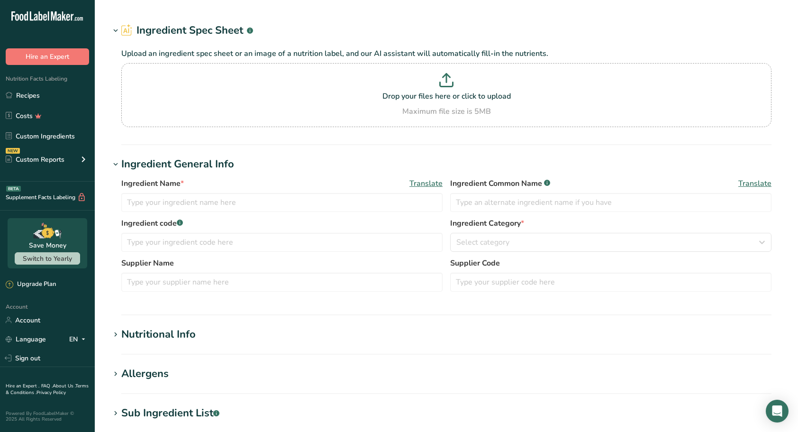
type input "Cranberry Flavoring"
type input "Silver Cloud"
type input "088BEV"
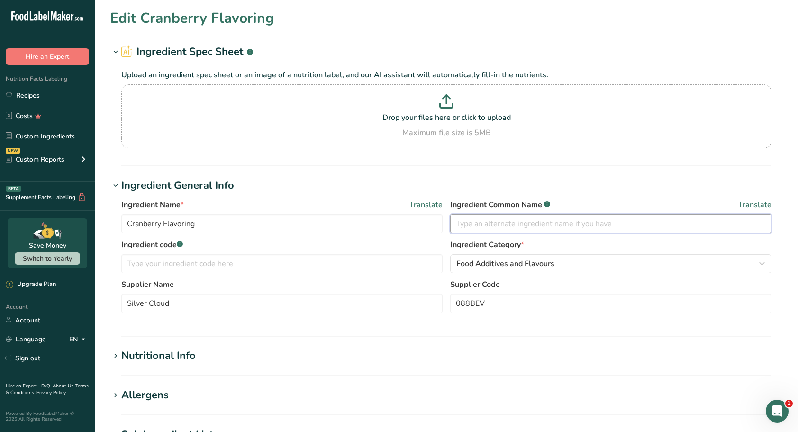
click at [474, 225] on input "text" at bounding box center [610, 223] width 321 height 19
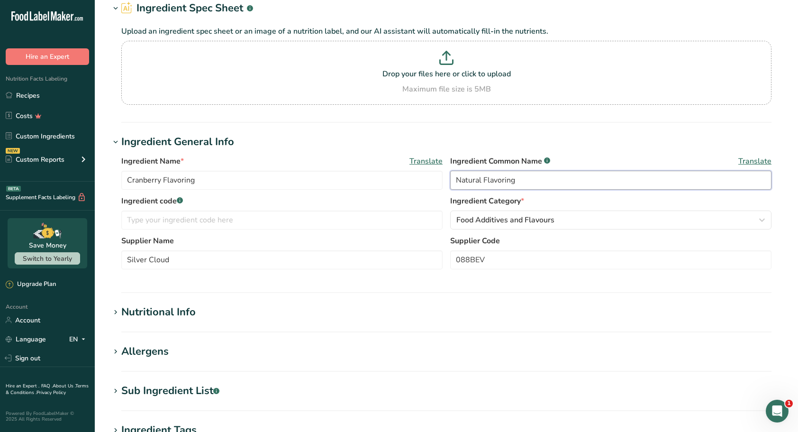
scroll to position [255, 0]
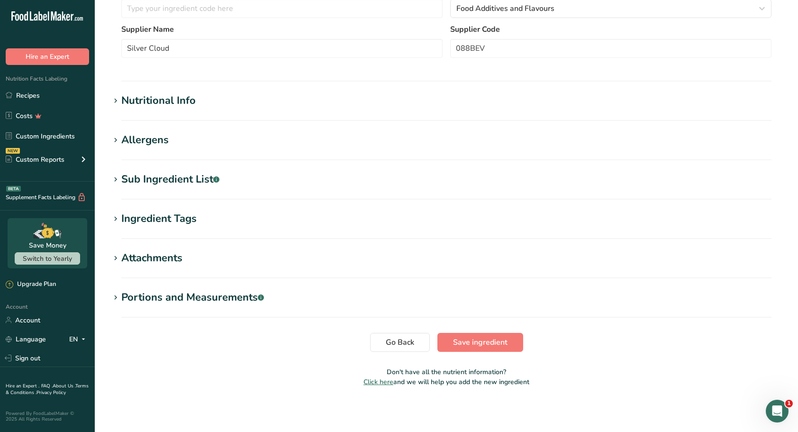
type input "Natural Flavoring"
click at [474, 341] on span "Save ingredient" at bounding box center [480, 342] width 55 height 11
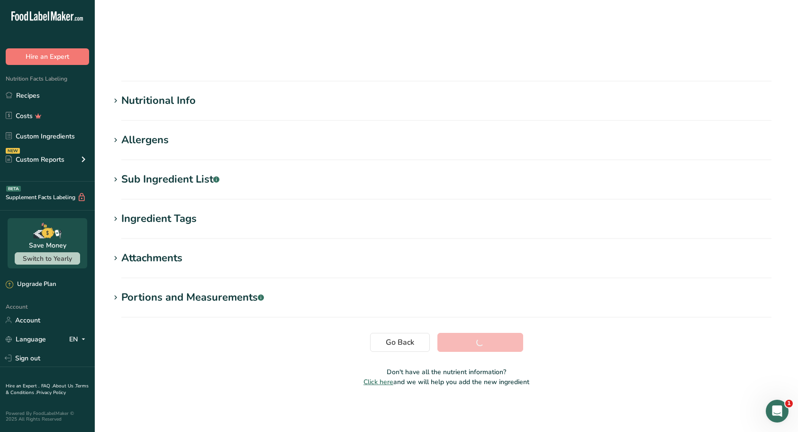
scroll to position [30, 0]
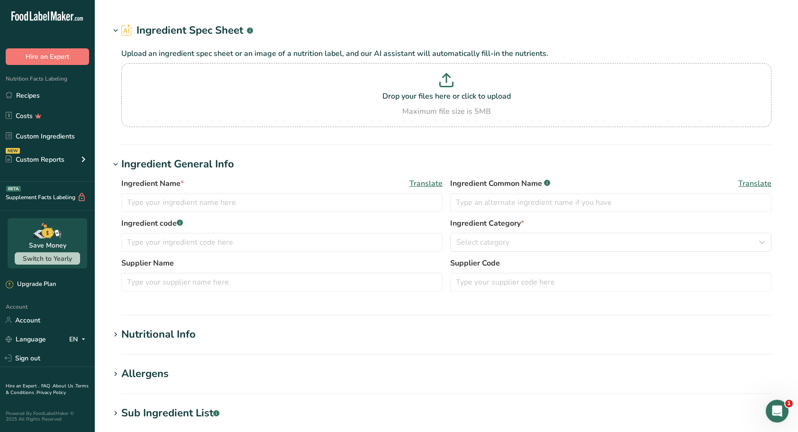
type input "Apple Natural Flavor"
type input "Prosecco Flavoring"
type input "Natural Flavoring"
type input "Callisons"
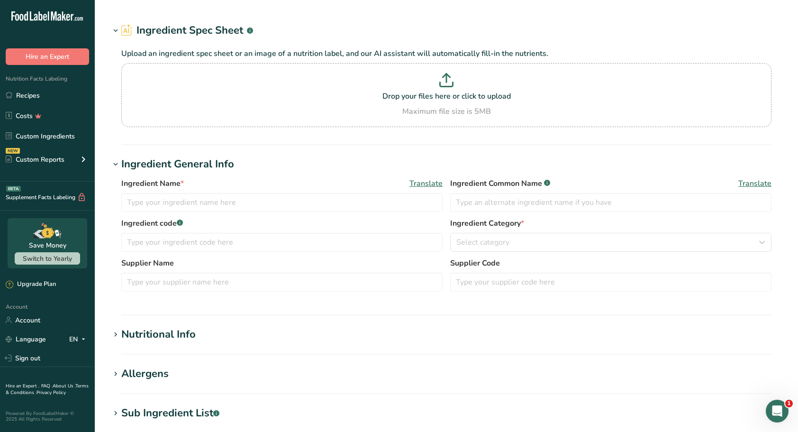
type input "110163"
type input "Mojito Mint Flavor"
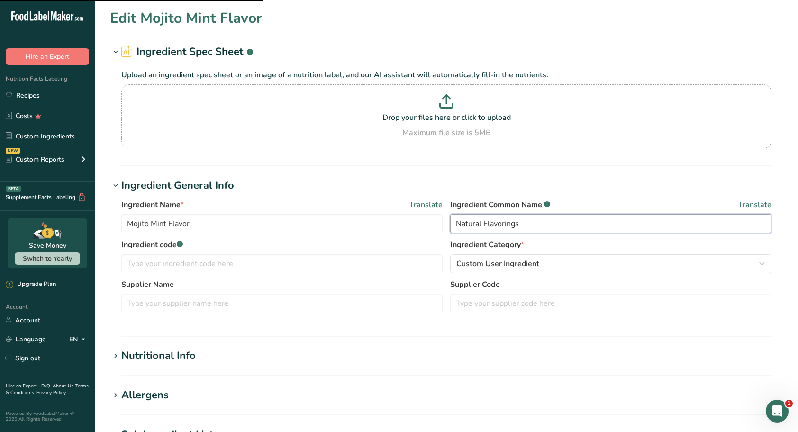
click at [523, 221] on input "Natural Flavorings" at bounding box center [610, 223] width 321 height 19
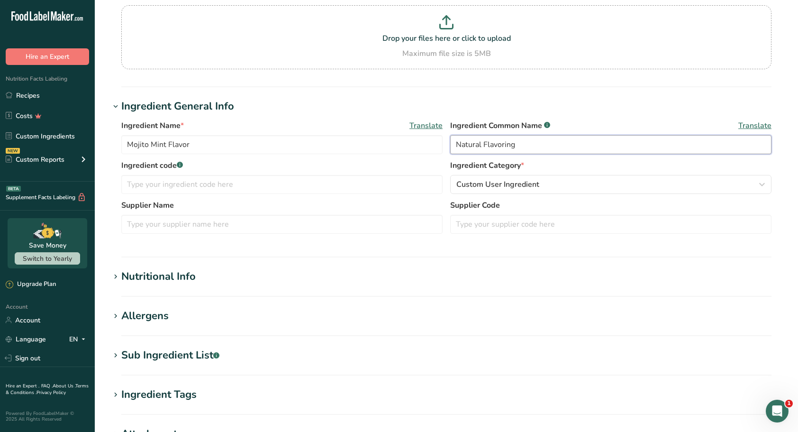
scroll to position [255, 0]
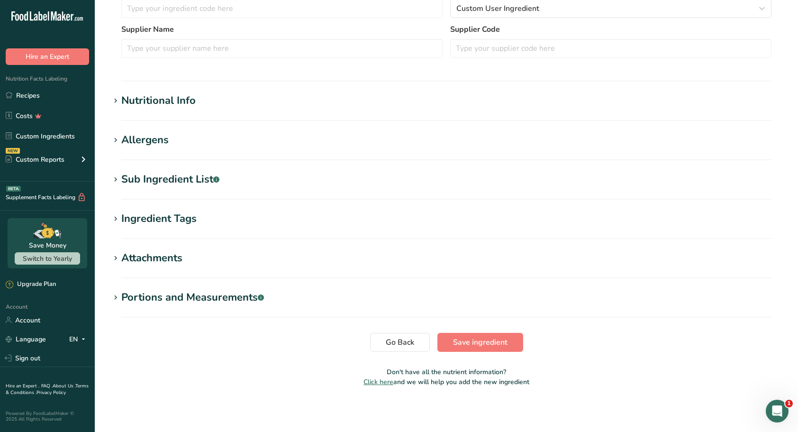
type input "Natural Flavoring"
click at [477, 340] on span "Save ingredient" at bounding box center [480, 342] width 55 height 11
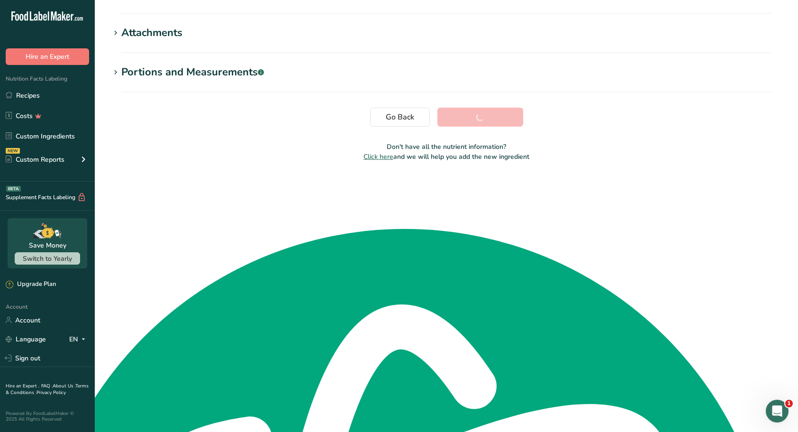
scroll to position [30, 0]
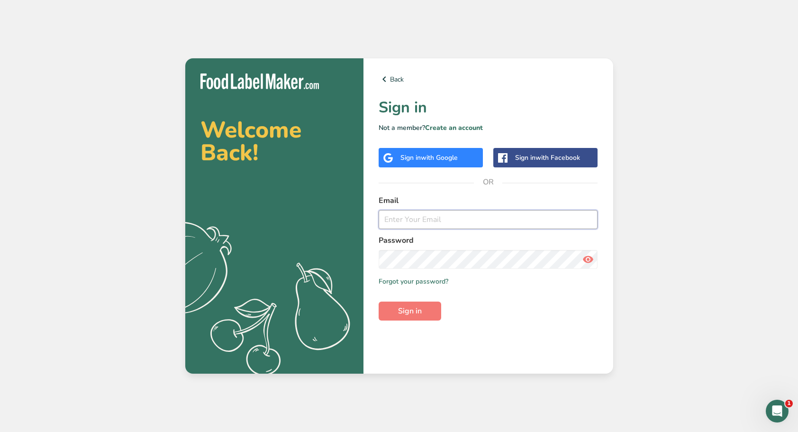
type input "[EMAIL_ADDRESS][DOMAIN_NAME]"
click at [403, 309] on span "Sign in" at bounding box center [410, 310] width 24 height 11
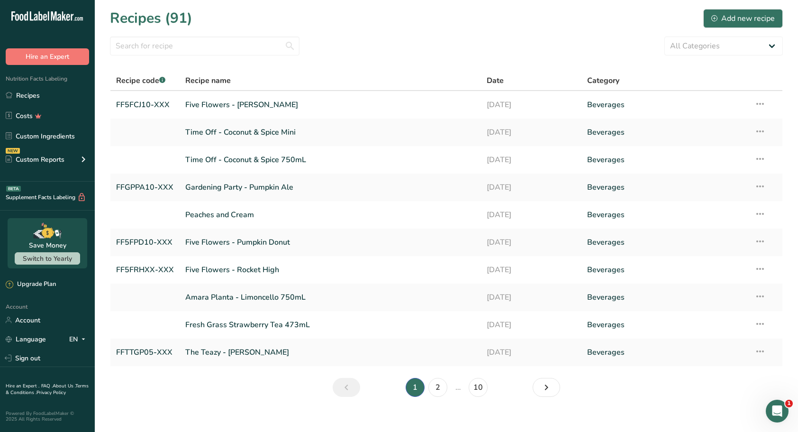
click at [255, 106] on link "Five Flowers - [PERSON_NAME]" at bounding box center [330, 105] width 290 height 20
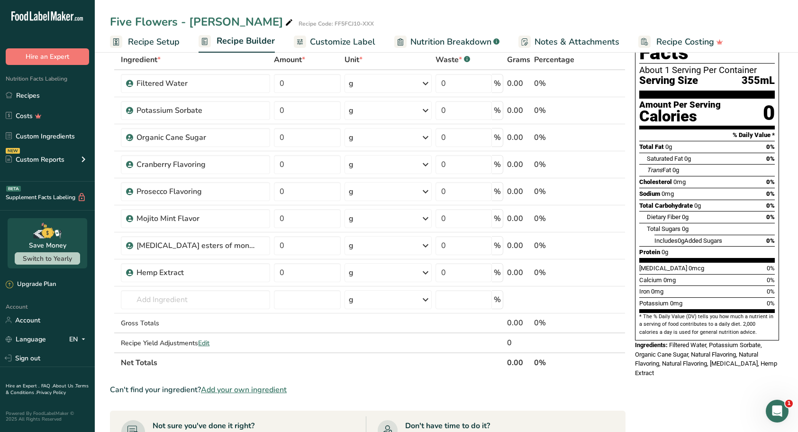
scroll to position [142, 0]
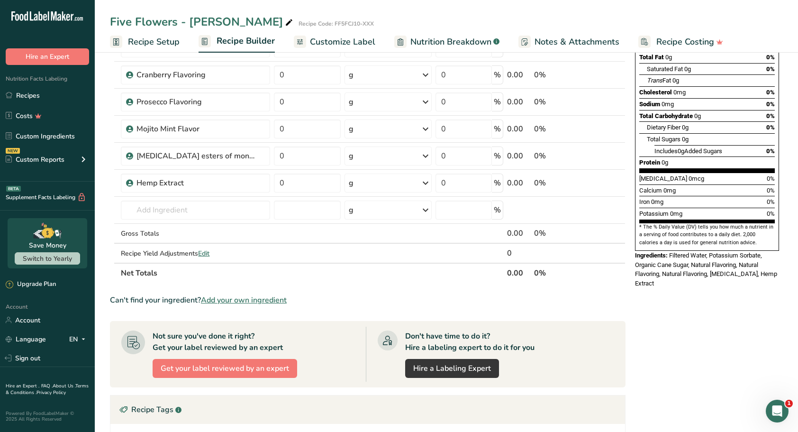
click at [230, 298] on span "Add your own ingredient" at bounding box center [244, 299] width 86 height 11
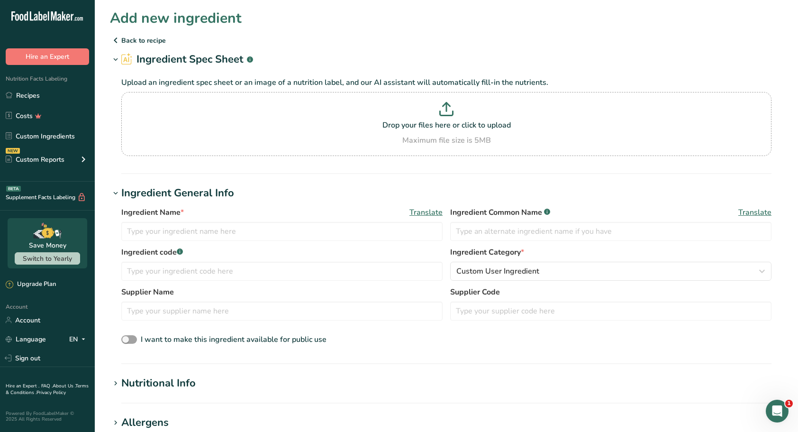
click at [447, 117] on p at bounding box center [447, 111] width 646 height 18
click at [447, 117] on input "Drop your files here or click to upload Maximum file size is 5MB" at bounding box center [446, 124] width 650 height 64
type input "C:\fakepath\Apex - Green Apple Nutritional Information.pdf"
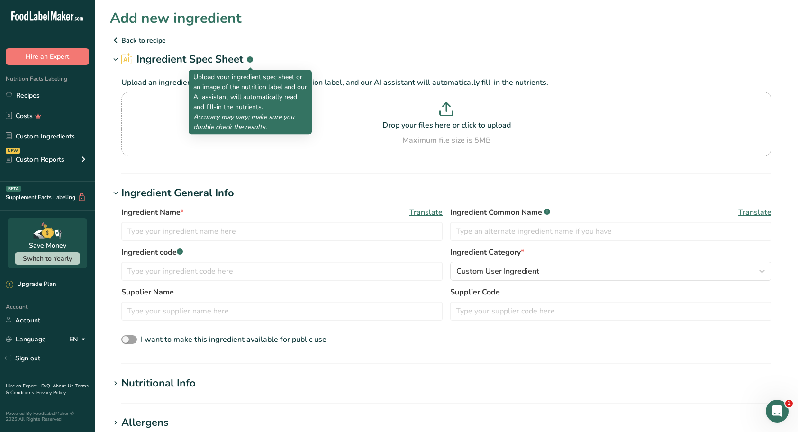
click at [248, 60] on rect at bounding box center [250, 59] width 6 height 6
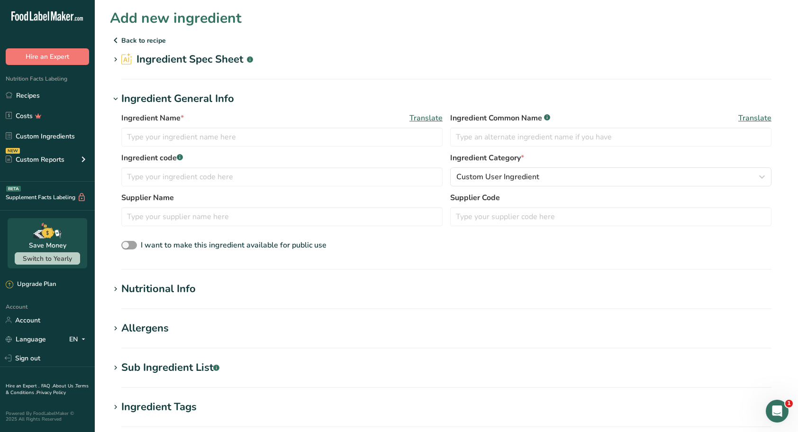
click at [248, 60] on rect at bounding box center [250, 59] width 6 height 6
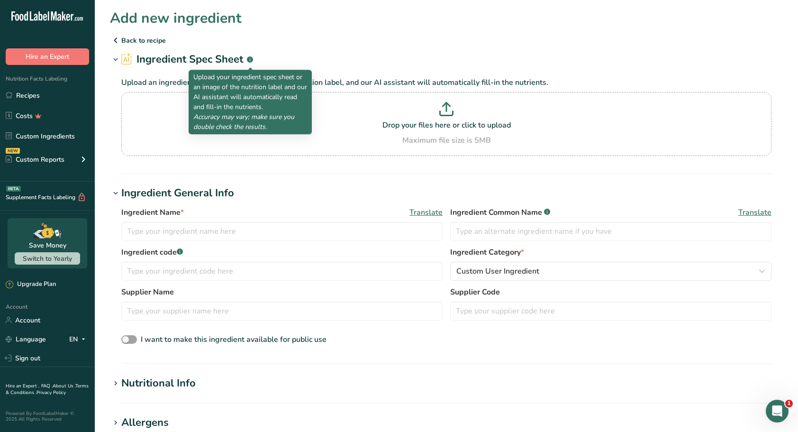
click at [439, 104] on p at bounding box center [447, 111] width 646 height 18
click at [439, 104] on input "Drop your files here or click to upload Maximum file size is 5MB" at bounding box center [446, 124] width 650 height 64
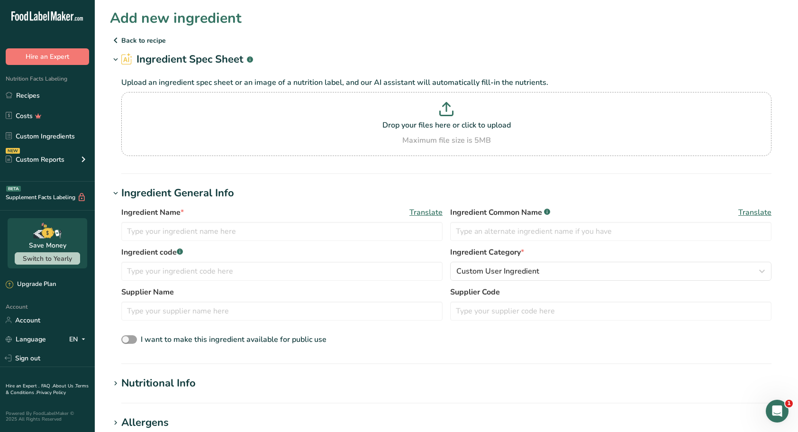
type input "C:\fakepath\Apex - Green Apple Nutritional Information.png"
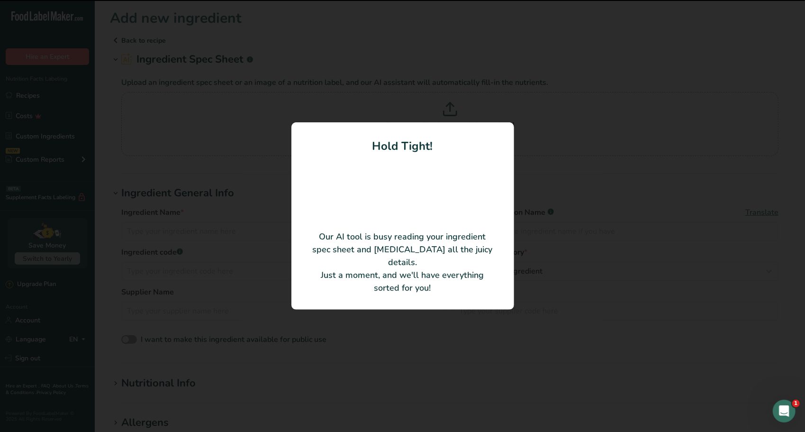
type input "Green Apple, Natural Flavor Blend"
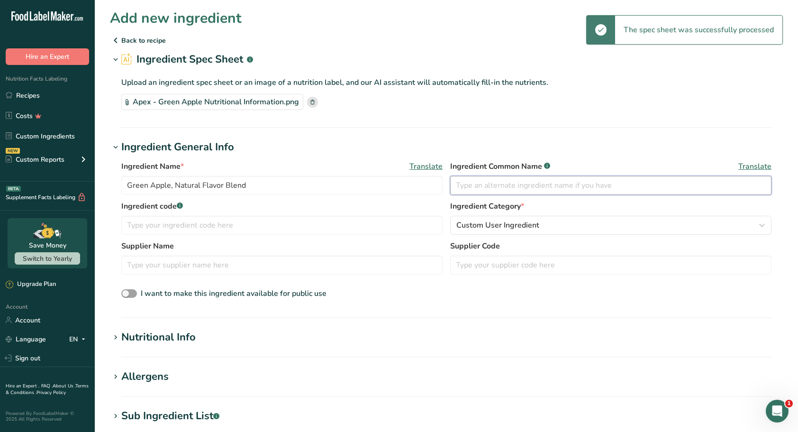
click at [508, 184] on input "text" at bounding box center [610, 185] width 321 height 19
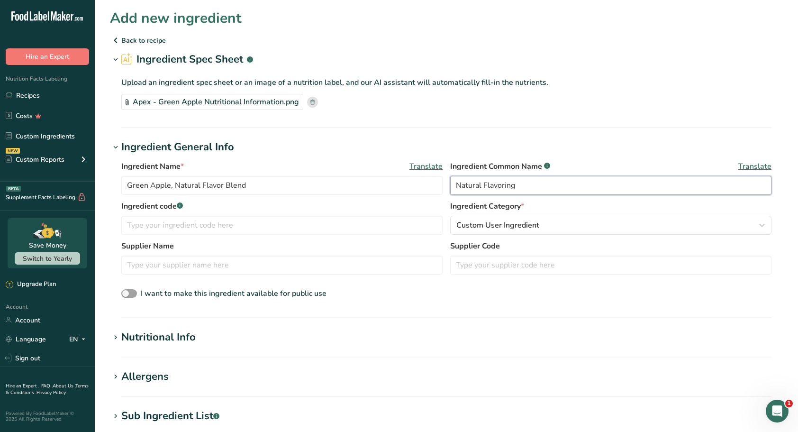
type input "Natural Flavoring"
click at [303, 265] on input "text" at bounding box center [281, 264] width 321 height 19
type input "Apex"
type input "317BEV"
click at [453, 285] on div "Ingredient Name * Translate Green Apple, Natural Flavor Blend Ingredient Common…" at bounding box center [446, 230] width 673 height 151
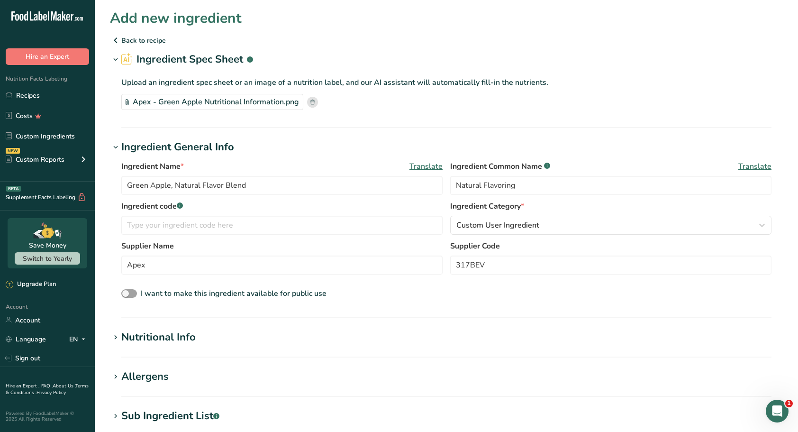
scroll to position [236, 0]
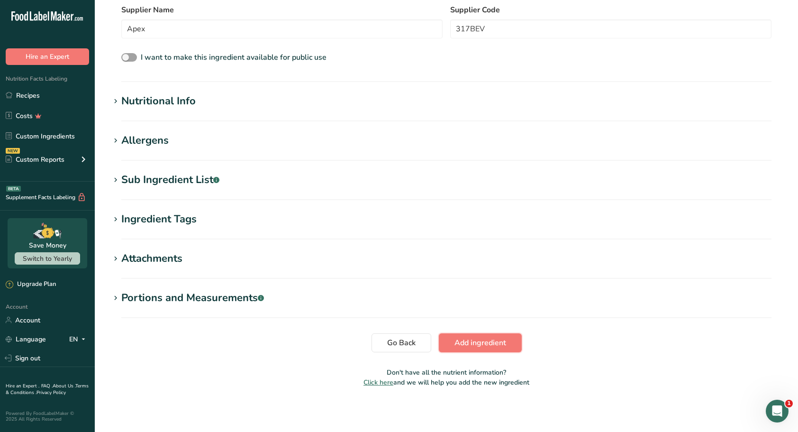
click at [480, 339] on span "Add ingredient" at bounding box center [481, 342] width 52 height 11
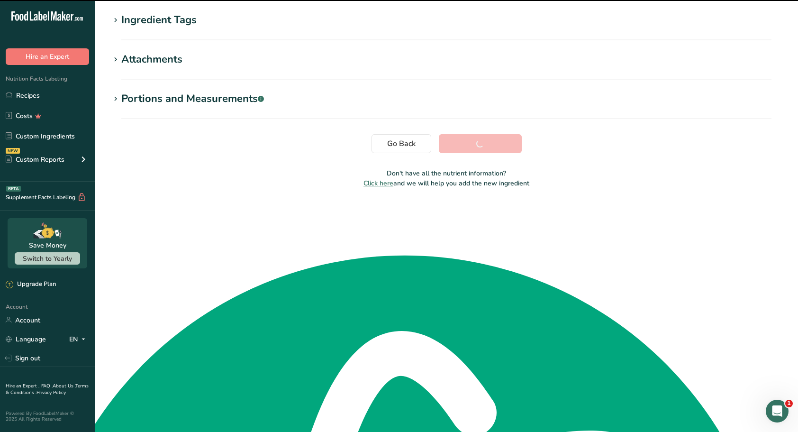
scroll to position [38, 0]
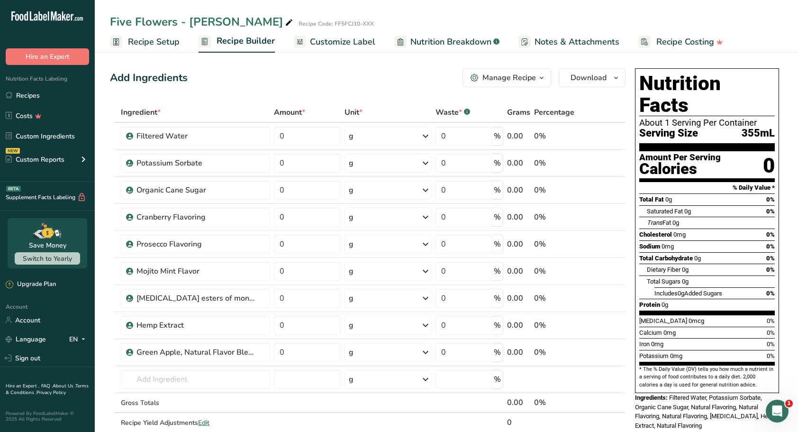
click at [621, 345] on icon at bounding box center [619, 346] width 11 height 7
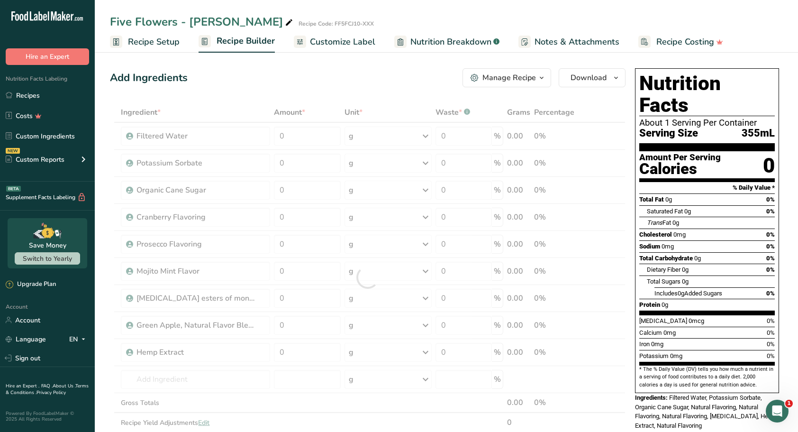
click at [618, 316] on div at bounding box center [368, 277] width 516 height 350
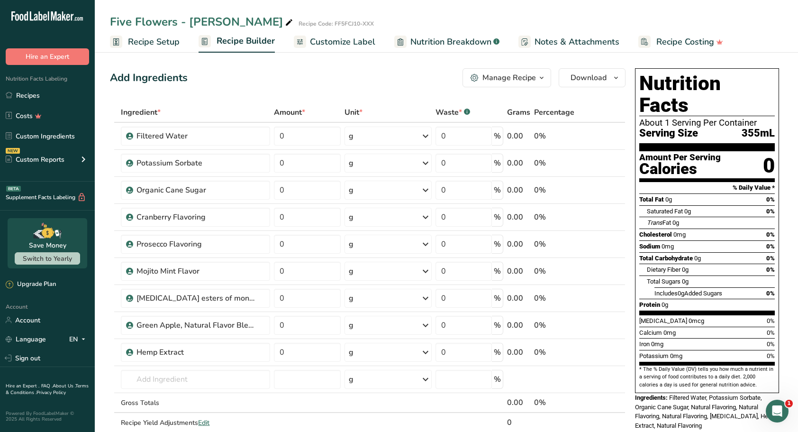
click at [620, 316] on icon at bounding box center [619, 319] width 11 height 7
click at [620, 291] on div "Ingredient * Amount * Unit * Waste * .a-a{fill:#347362;}.b-a{fill:#fff;} Grams …" at bounding box center [368, 277] width 516 height 350
click at [620, 291] on icon at bounding box center [619, 292] width 11 height 7
click at [618, 265] on icon at bounding box center [619, 265] width 11 height 7
click at [618, 237] on icon at bounding box center [619, 238] width 11 height 7
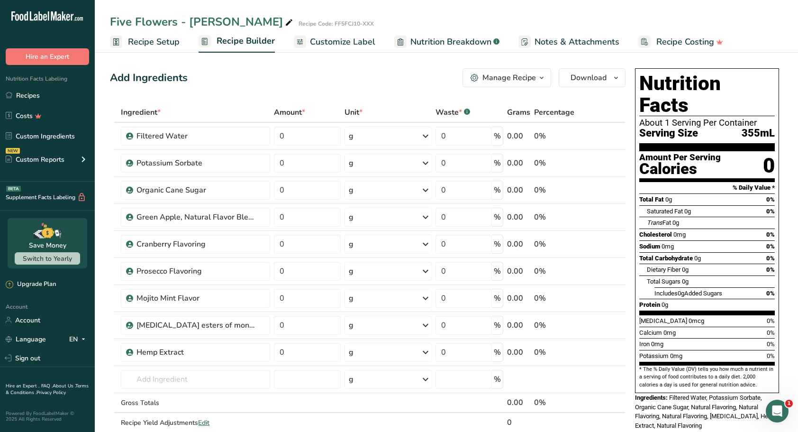
click at [619, 222] on icon at bounding box center [619, 222] width 11 height 7
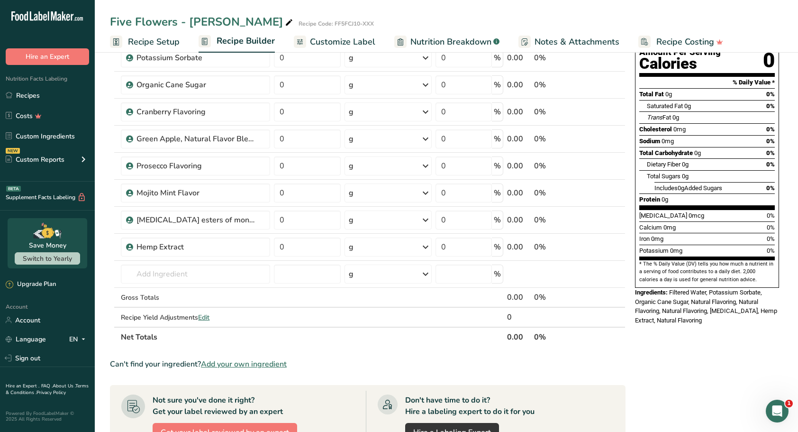
scroll to position [142, 0]
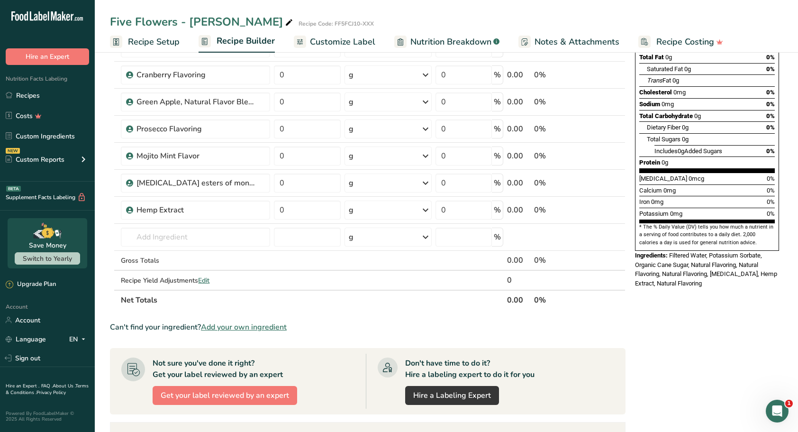
click at [241, 327] on span "Add your own ingredient" at bounding box center [244, 326] width 86 height 11
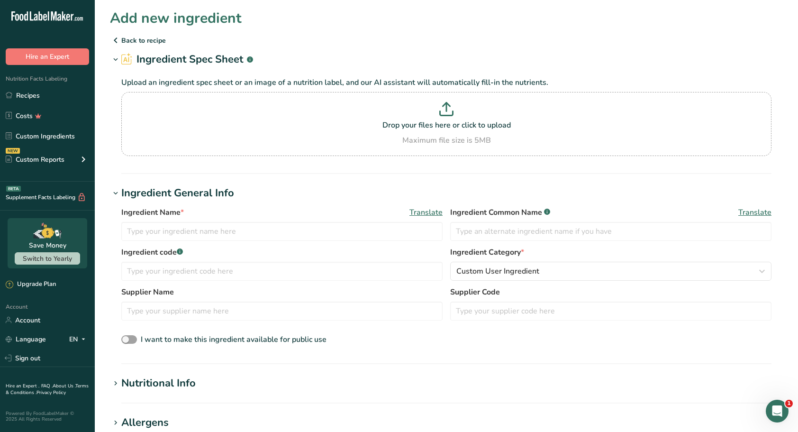
click at [436, 118] on p at bounding box center [447, 111] width 646 height 18
click at [436, 118] on input "Drop your files here or click to upload Maximum file size is 5MB" at bounding box center [446, 124] width 650 height 64
type input "C:\fakepath\Apex - Fresh Lime Nutritional Information.png"
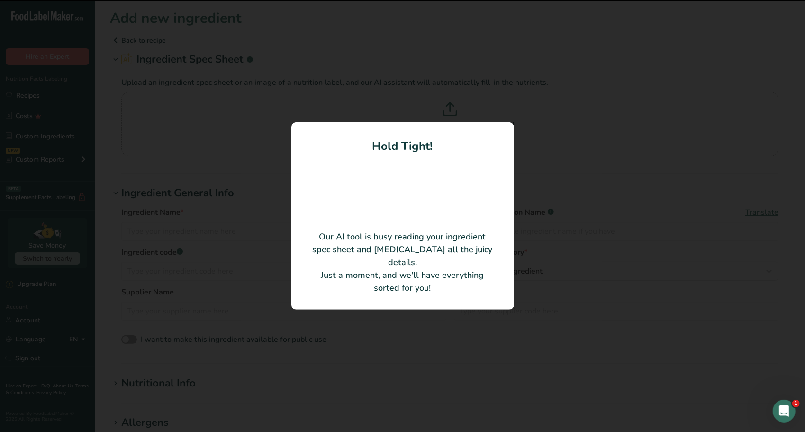
type input "Fresh Lime Extract, Natural"
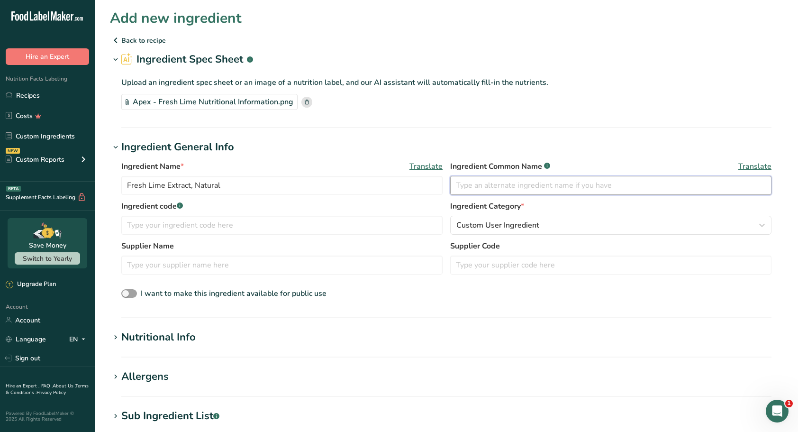
click at [486, 186] on input "text" at bounding box center [610, 185] width 321 height 19
type input "Natural Flavoring"
type input "Apex"
type input "1183BEV"
click at [471, 300] on div "Ingredient Name * Translate Fresh Lime Extract, Natural Ingredient Common Name …" at bounding box center [446, 230] width 673 height 151
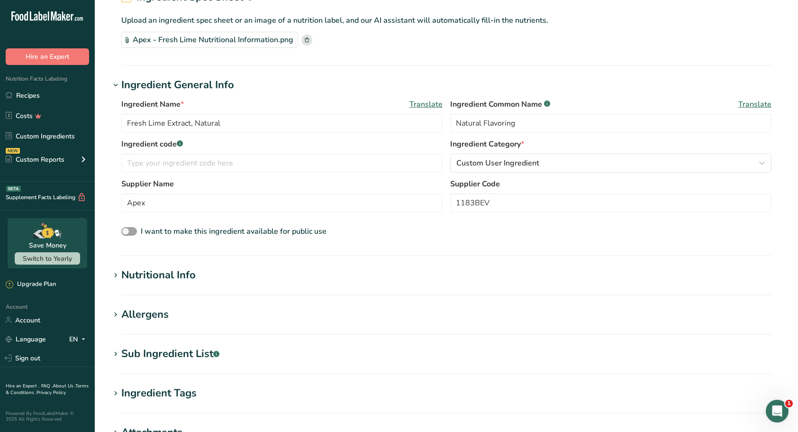
scroll to position [236, 0]
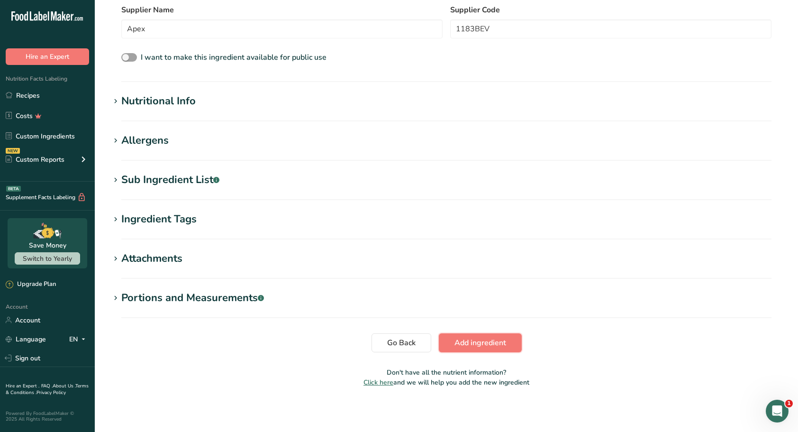
click at [486, 340] on span "Add ingredient" at bounding box center [481, 342] width 52 height 11
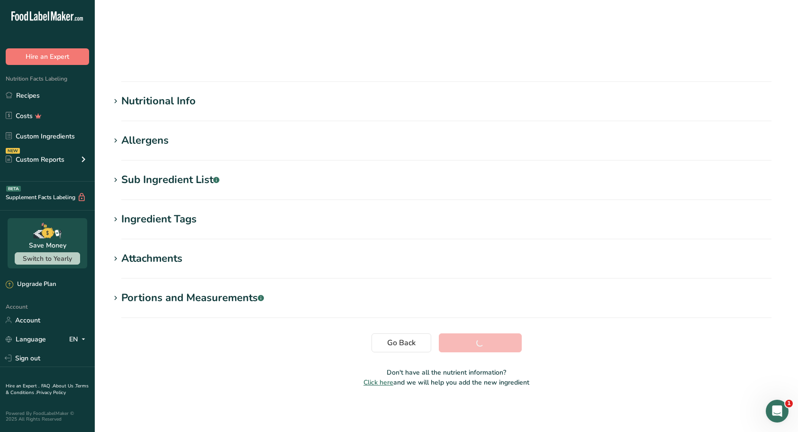
scroll to position [38, 0]
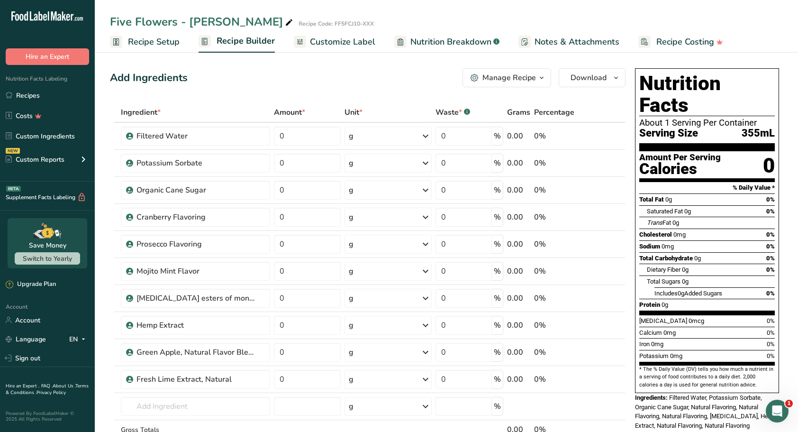
click at [621, 372] on icon at bounding box center [619, 373] width 11 height 7
click at [620, 370] on icon at bounding box center [619, 373] width 11 height 7
click at [620, 345] on icon at bounding box center [619, 346] width 11 height 7
click at [618, 317] on icon at bounding box center [619, 319] width 11 height 7
click at [620, 291] on icon at bounding box center [619, 292] width 11 height 7
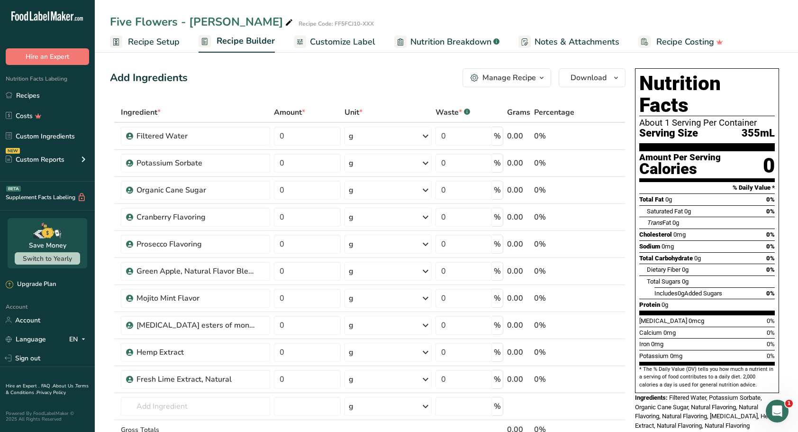
click at [620, 264] on icon at bounding box center [619, 265] width 11 height 7
click at [617, 372] on icon at bounding box center [619, 373] width 11 height 7
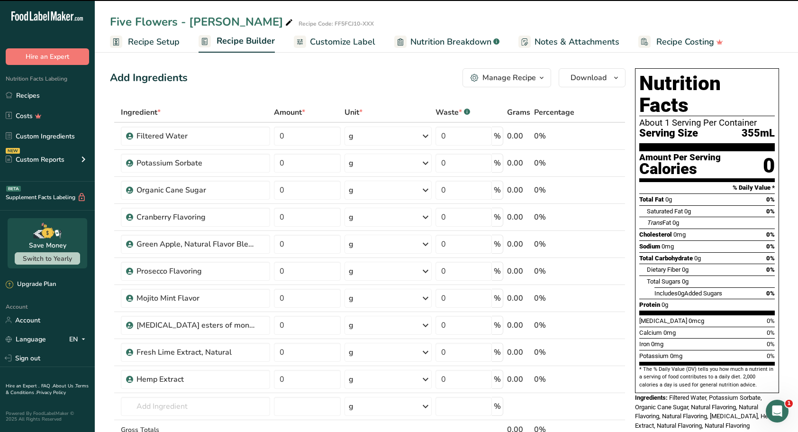
click at [622, 344] on icon at bounding box center [619, 346] width 11 height 7
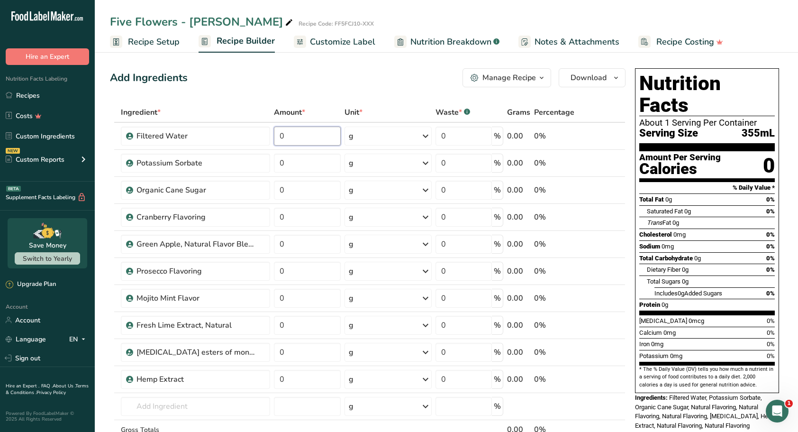
type textarea "0"
drag, startPoint x: 312, startPoint y: 137, endPoint x: 256, endPoint y: 137, distance: 56.4
click at [256, 137] on tr "Filtered Water 0 g Weight Units g kg mg See more Volume Units l Volume units re…" at bounding box center [367, 136] width 515 height 27
type input "330.96"
click at [284, 161] on div "Ingredient * Amount * Unit * Waste * .a-a{fill:#347362;}.b-a{fill:#fff;} Grams …" at bounding box center [368, 290] width 516 height 377
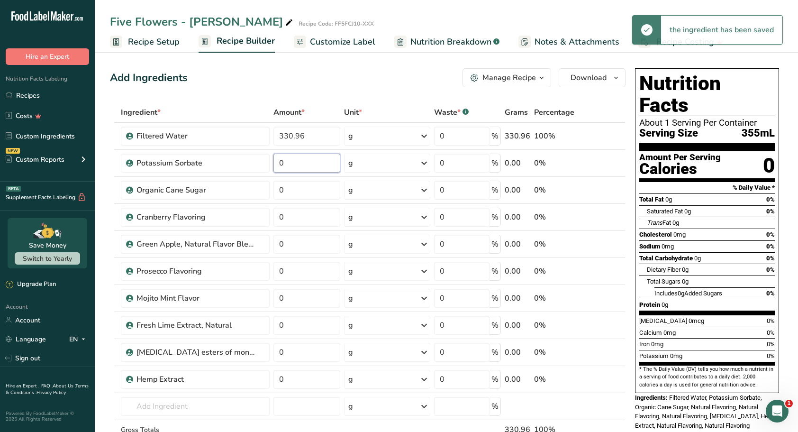
drag, startPoint x: 286, startPoint y: 161, endPoint x: 279, endPoint y: 162, distance: 7.1
click at [279, 162] on input "0" at bounding box center [306, 163] width 66 height 19
type input "0.35"
drag, startPoint x: 286, startPoint y: 191, endPoint x: 272, endPoint y: 191, distance: 14.2
click at [272, 191] on td "0" at bounding box center [307, 190] width 70 height 27
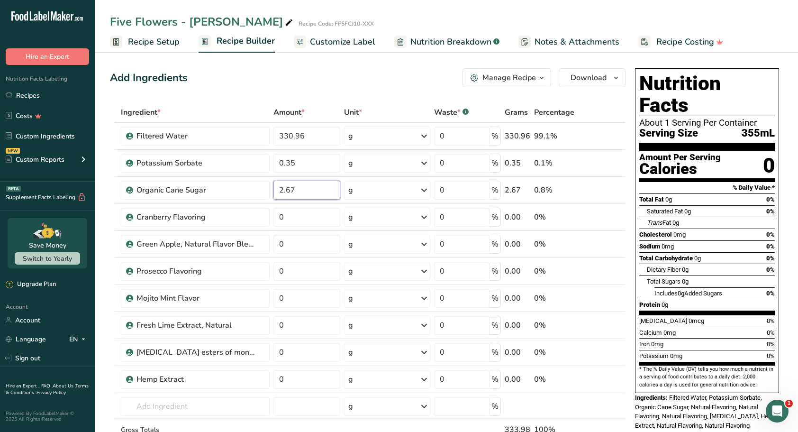
type input "2.67"
drag, startPoint x: 286, startPoint y: 217, endPoint x: 250, endPoint y: 211, distance: 36.5
click at [250, 211] on tr "Cranberry Flavoring 0 g Weight Units g kg mg See more Volume Units l Volume uni…" at bounding box center [367, 217] width 515 height 27
type input "0.17"
click at [286, 243] on input "0" at bounding box center [306, 244] width 66 height 19
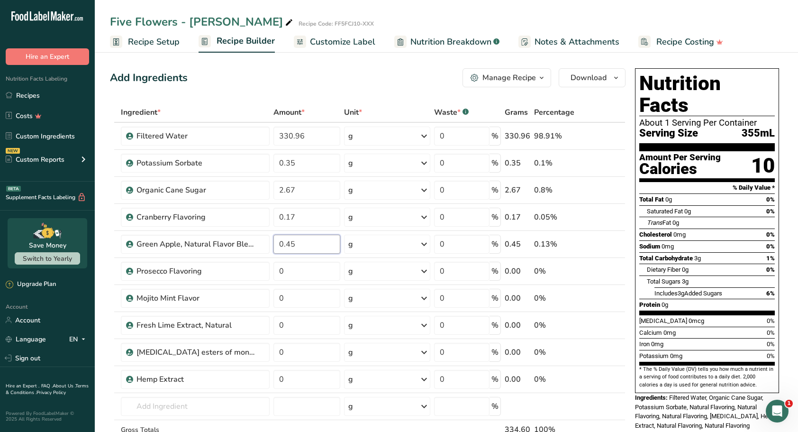
type input "0.45"
click at [290, 265] on input "0" at bounding box center [306, 271] width 66 height 19
type input "0.11"
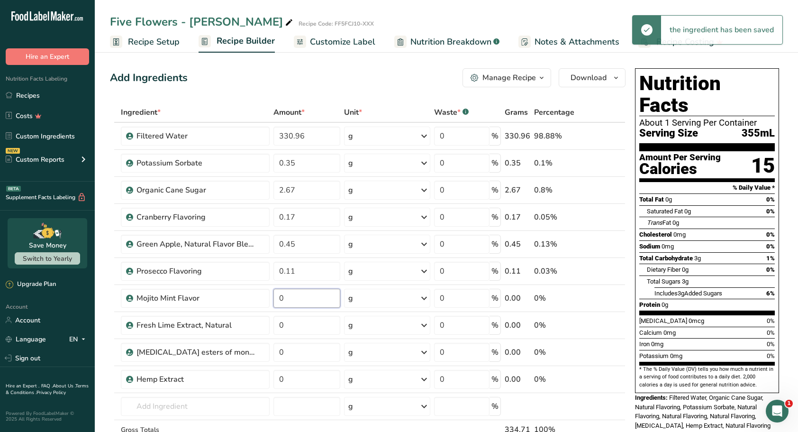
click at [292, 297] on input "0" at bounding box center [306, 298] width 66 height 19
type input "0.05"
click at [294, 328] on input "0" at bounding box center [306, 325] width 66 height 19
type input "0.04"
drag, startPoint x: 292, startPoint y: 347, endPoint x: 252, endPoint y: 347, distance: 39.8
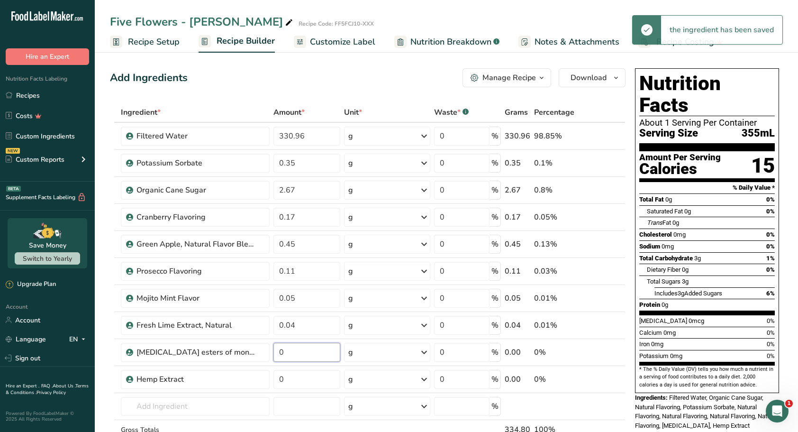
click at [252, 347] on tr "Citric acid esters of mono- and diglycerides of fatty acids (E472c) 0 g Portion…" at bounding box center [367, 352] width 515 height 27
type input "1.2"
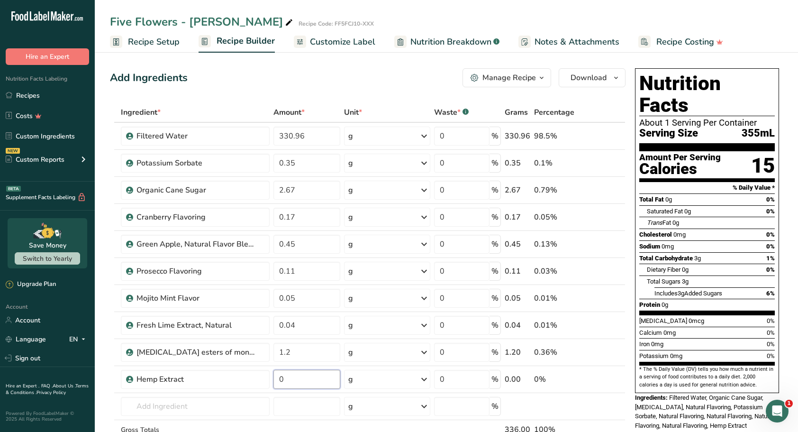
drag, startPoint x: 296, startPoint y: 377, endPoint x: 252, endPoint y: 372, distance: 43.9
click at [252, 372] on tr "Hemp Extract 0 g Weight Units g kg mg See more Volume Units l Volume units requ…" at bounding box center [367, 379] width 515 height 27
drag, startPoint x: 300, startPoint y: 376, endPoint x: 219, endPoint y: 377, distance: 80.6
click at [219, 377] on tr "Hemp Extract 4.69 g Weight Units g kg mg See more Volume Units l Volume units r…" at bounding box center [367, 379] width 515 height 27
type input "0.0859"
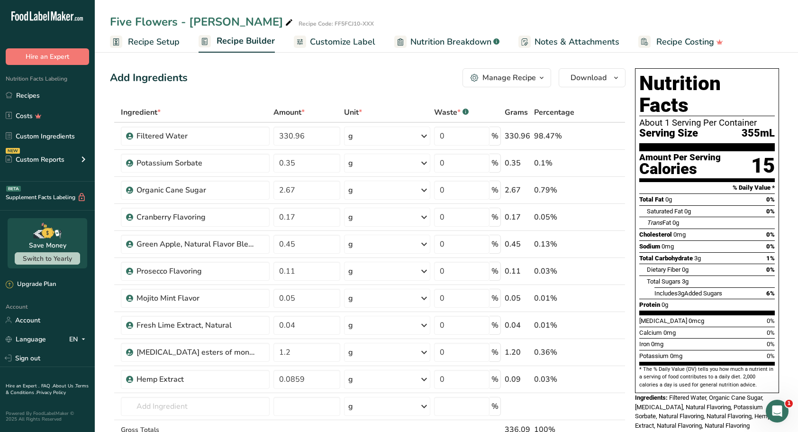
click at [352, 43] on span "Customize Label" at bounding box center [342, 42] width 65 height 13
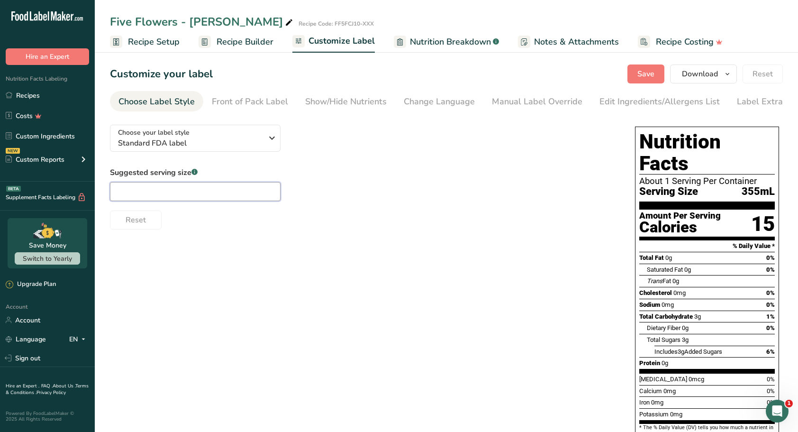
click at [196, 191] on input "text" at bounding box center [195, 191] width 171 height 19
type input "12oz"
click at [647, 98] on div "Edit Ingredients/Allergens List" at bounding box center [660, 101] width 120 height 13
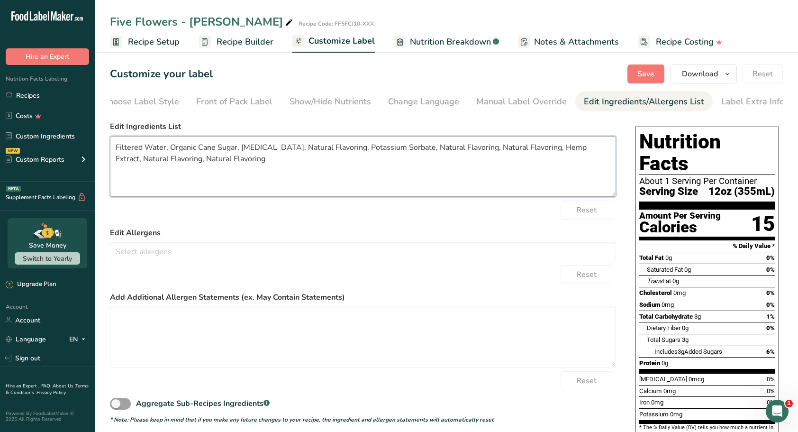
click at [337, 151] on textarea "Filtered Water, Organic Cane Sugar, Citric Acid, Natural Flavoring, Potassium S…" at bounding box center [363, 166] width 506 height 61
type textarea "Filtered Water, Organic Cane Sugar, Citric Acid, Natural Flavorings, Potassium …"
click at [647, 70] on span "Save" at bounding box center [646, 73] width 17 height 11
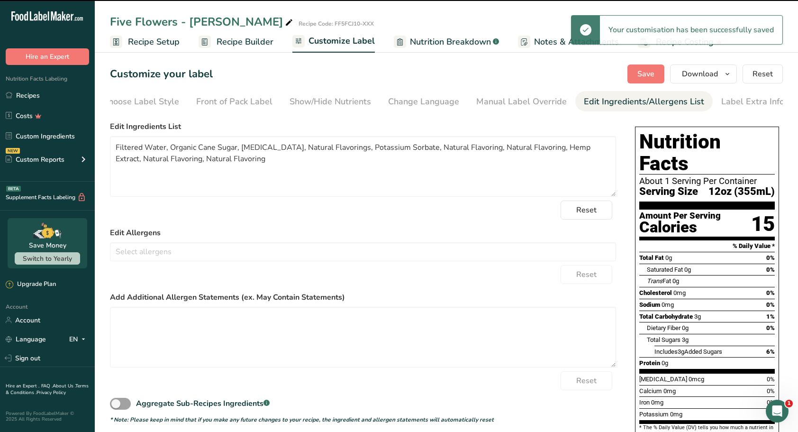
click at [156, 41] on span "Recipe Setup" at bounding box center [154, 42] width 52 height 13
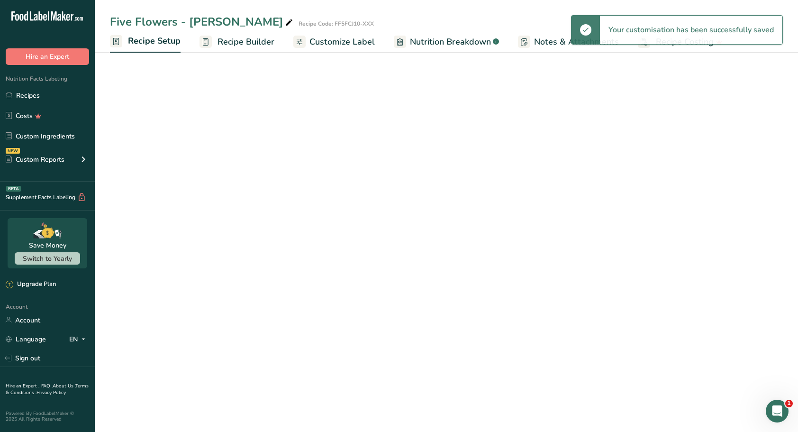
select select "18"
select select "22"
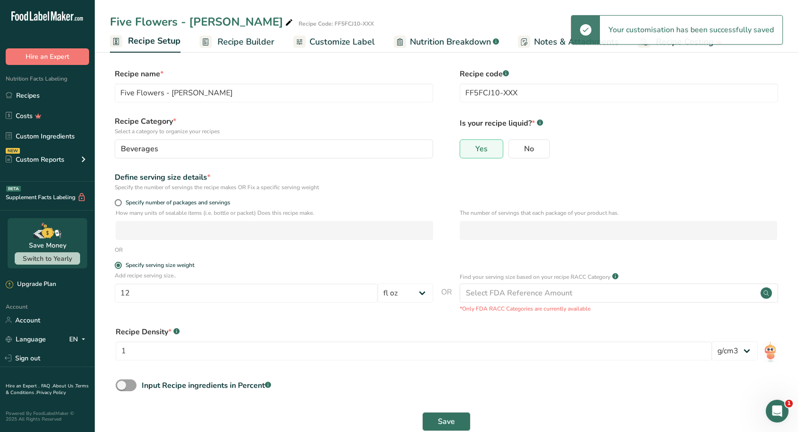
click at [238, 40] on span "Recipe Builder" at bounding box center [246, 42] width 57 height 13
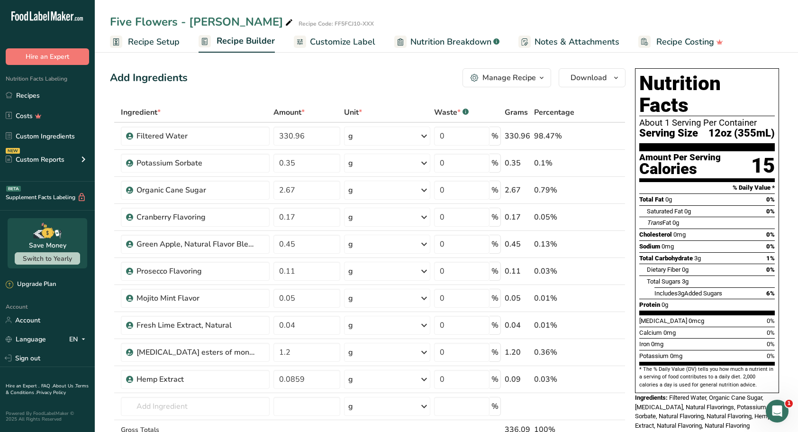
click at [324, 41] on span "Customize Label" at bounding box center [342, 42] width 65 height 13
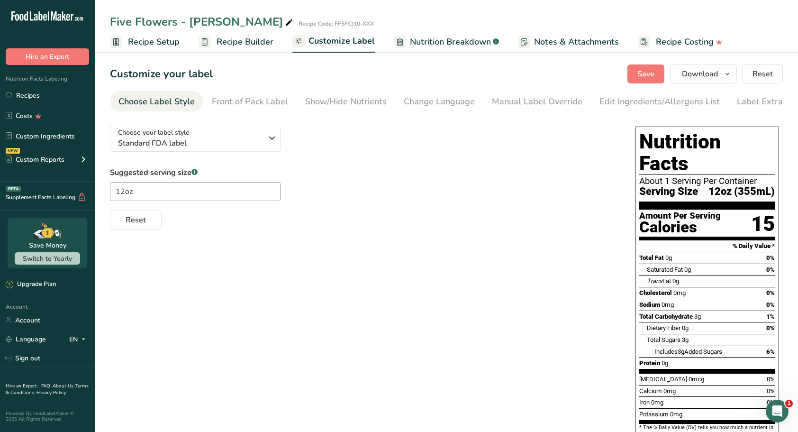
click at [620, 106] on div "Edit Ingredients/Allergens List" at bounding box center [660, 101] width 120 height 13
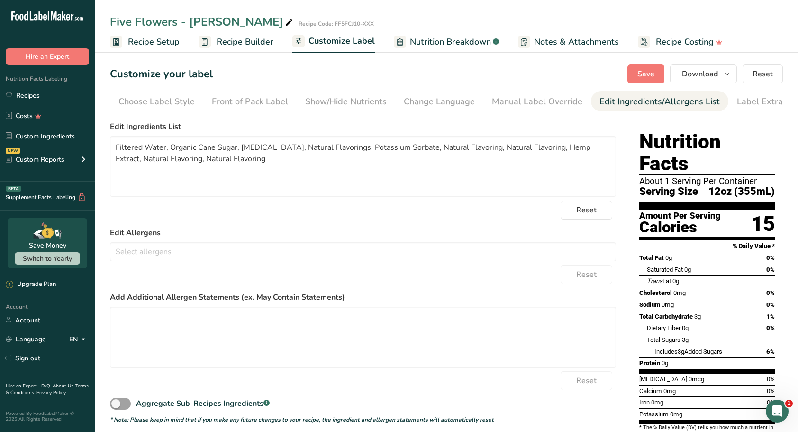
scroll to position [0, 16]
drag, startPoint x: 411, startPoint y: 149, endPoint x: 538, endPoint y: 152, distance: 126.6
click at [538, 152] on textarea "Filtered Water, Organic Cane Sugar, Citric Acid, Natural Flavorings, Potassium …" at bounding box center [363, 166] width 506 height 61
drag, startPoint x: 458, startPoint y: 148, endPoint x: 593, endPoint y: 157, distance: 135.8
click at [593, 157] on textarea "Filtered Water, Organic Cane Sugar, Citric Acid, Natural Flavorings, Potassium …" at bounding box center [363, 166] width 506 height 61
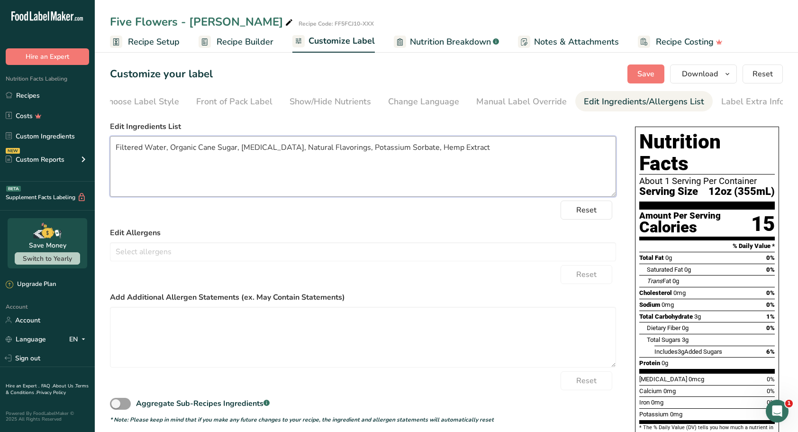
click at [474, 156] on textarea "Filtered Water, Organic Cane Sugar, Citric Acid, Natural Flavorings, Potassium …" at bounding box center [363, 166] width 506 height 61
click at [396, 153] on textarea "Filtered Water, Organic Cane Sugar, Citric Acid, Natural Flavorings, Potassium …" at bounding box center [363, 166] width 506 height 61
type textarea "Filtered Water, Organic Cane Sugar, Citric Acid, Natural Flavorings, Potassium …"
click at [639, 73] on button "Save" at bounding box center [646, 73] width 37 height 19
click at [224, 45] on span "Recipe Builder" at bounding box center [245, 42] width 57 height 13
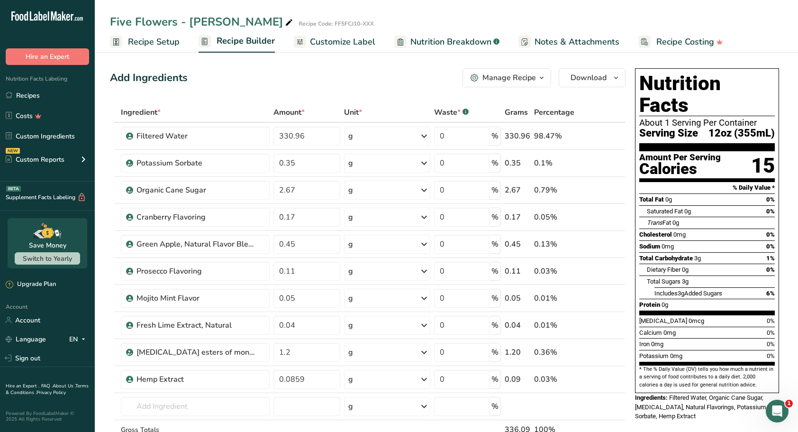
click at [590, 242] on icon at bounding box center [590, 244] width 7 height 10
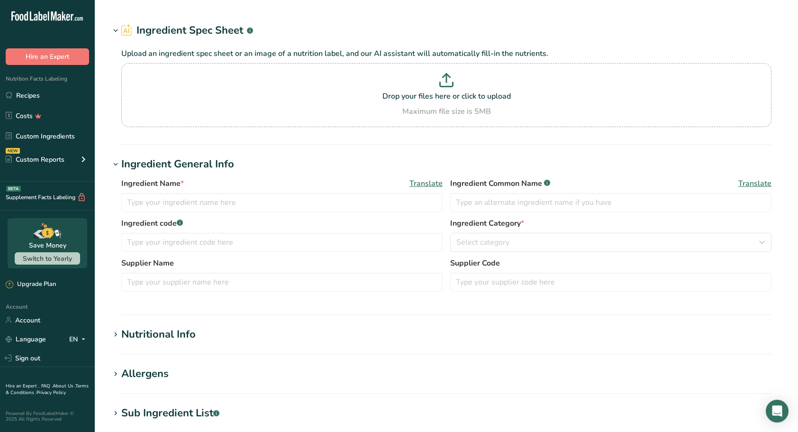
type input "Green Apple, Natural Flavor Blend"
type input "Natural Flavoring"
type input "Apex"
type input "317BEV"
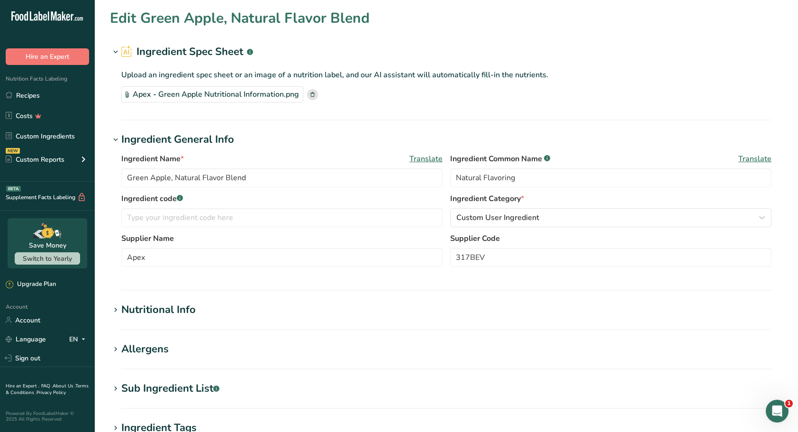
click at [547, 39] on section "Edit Green Apple, Natural Flavor Blend Ingredient Spec Sheet .a-a{fill:#347362;…" at bounding box center [446, 305] width 703 height 611
